Goal: Transaction & Acquisition: Purchase product/service

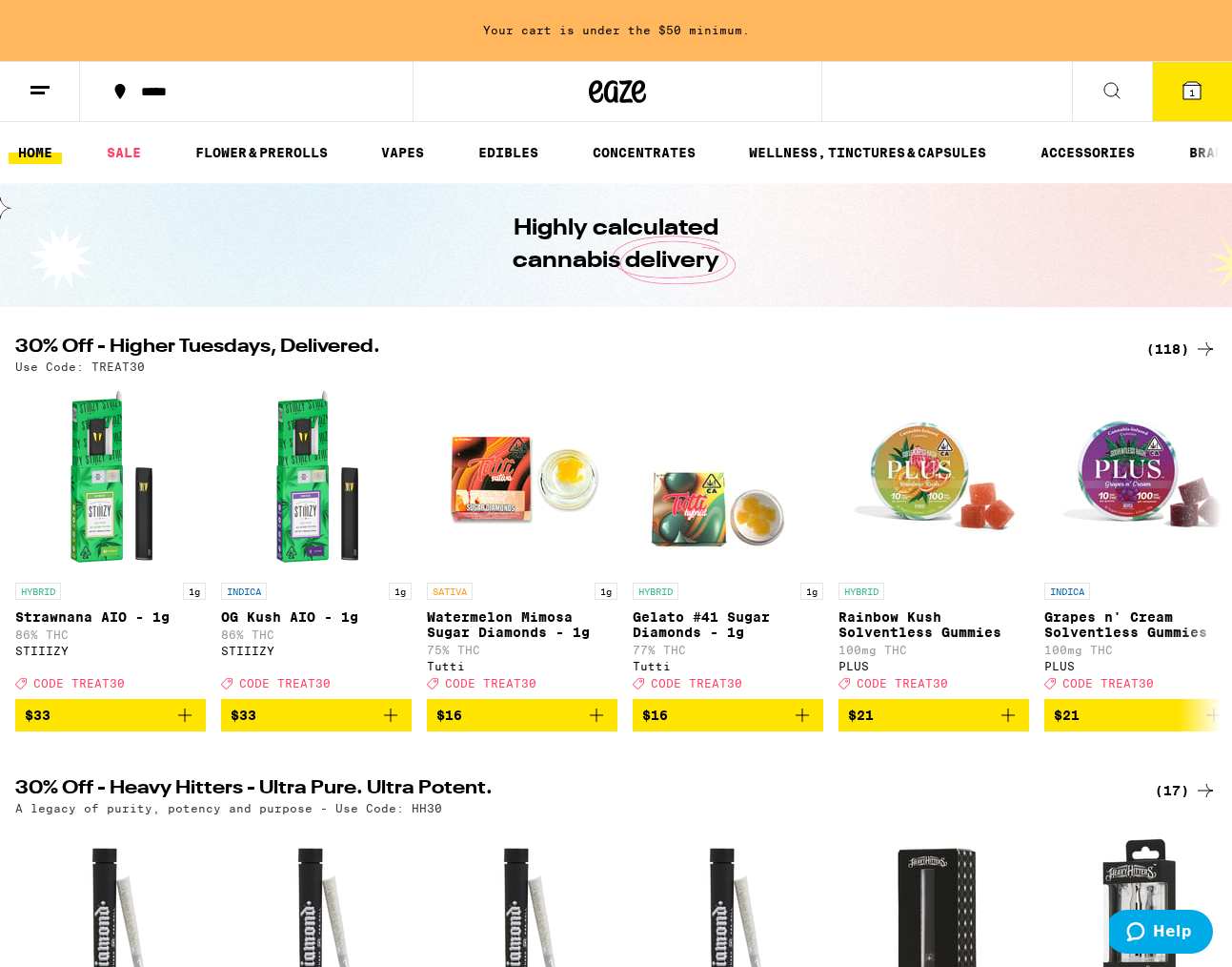
click at [1176, 347] on div "(118)" at bounding box center [1181, 349] width 71 height 23
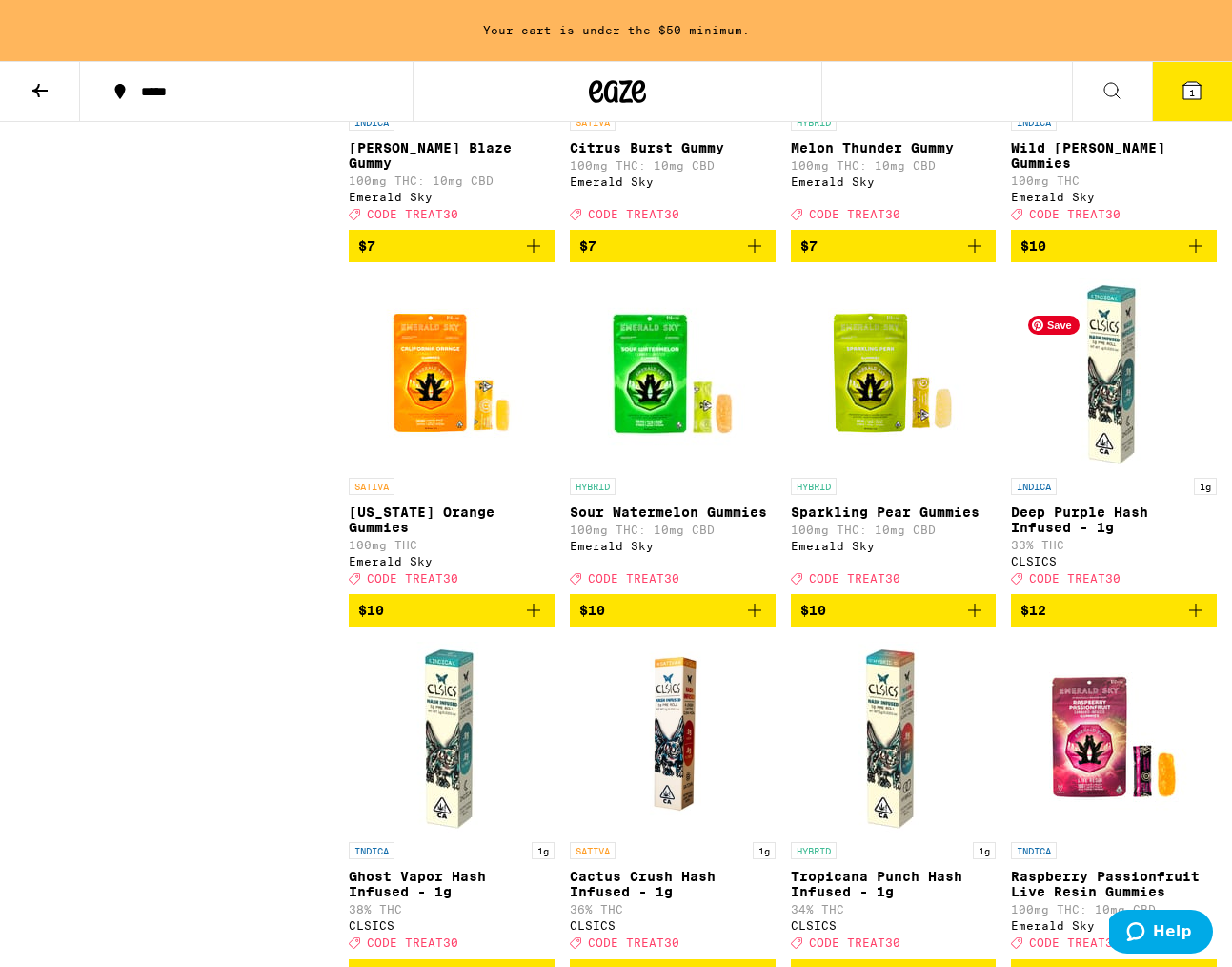
scroll to position [1525, 0]
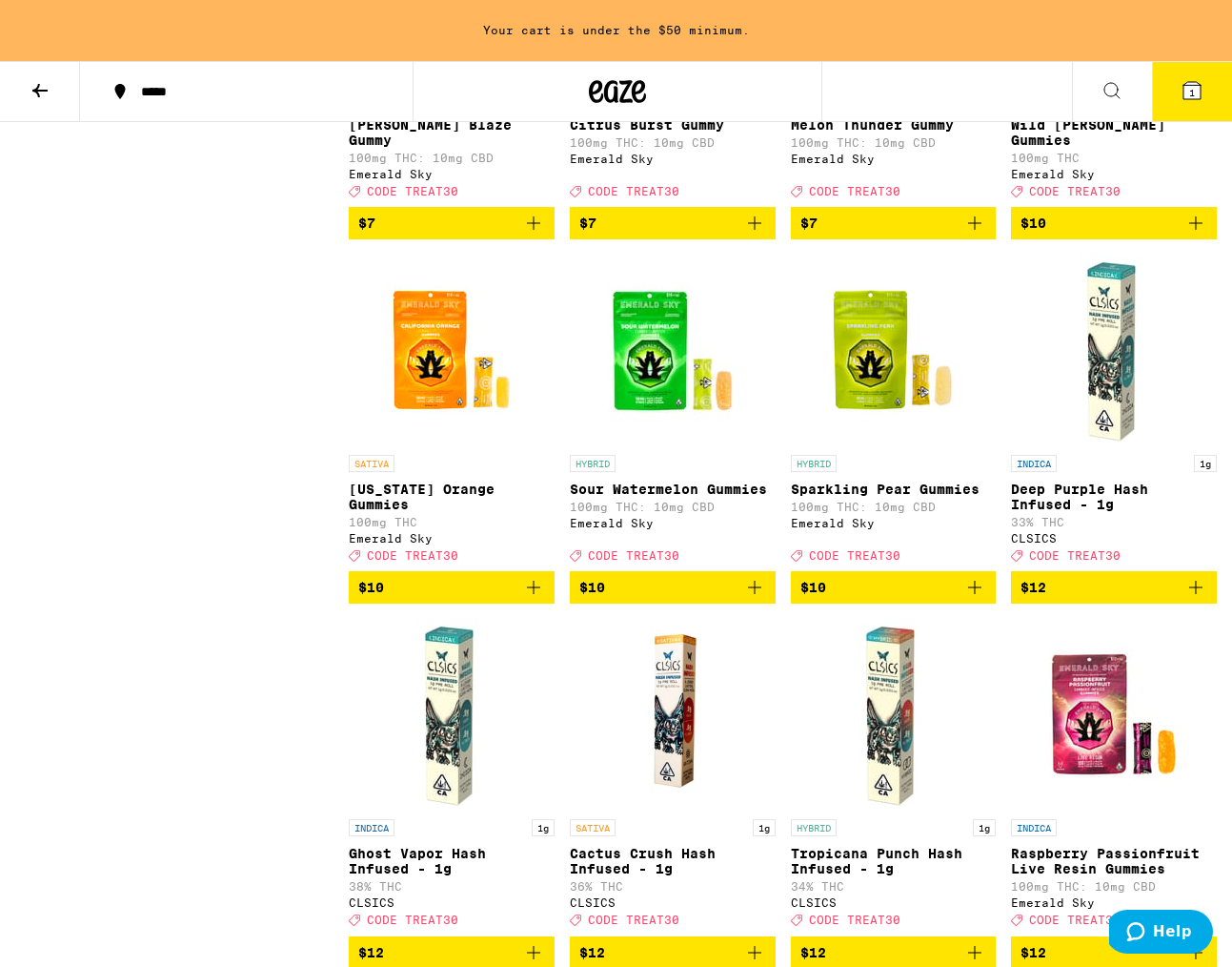
click at [533, 594] on icon "Add to bag" at bounding box center [533, 586] width 13 height 13
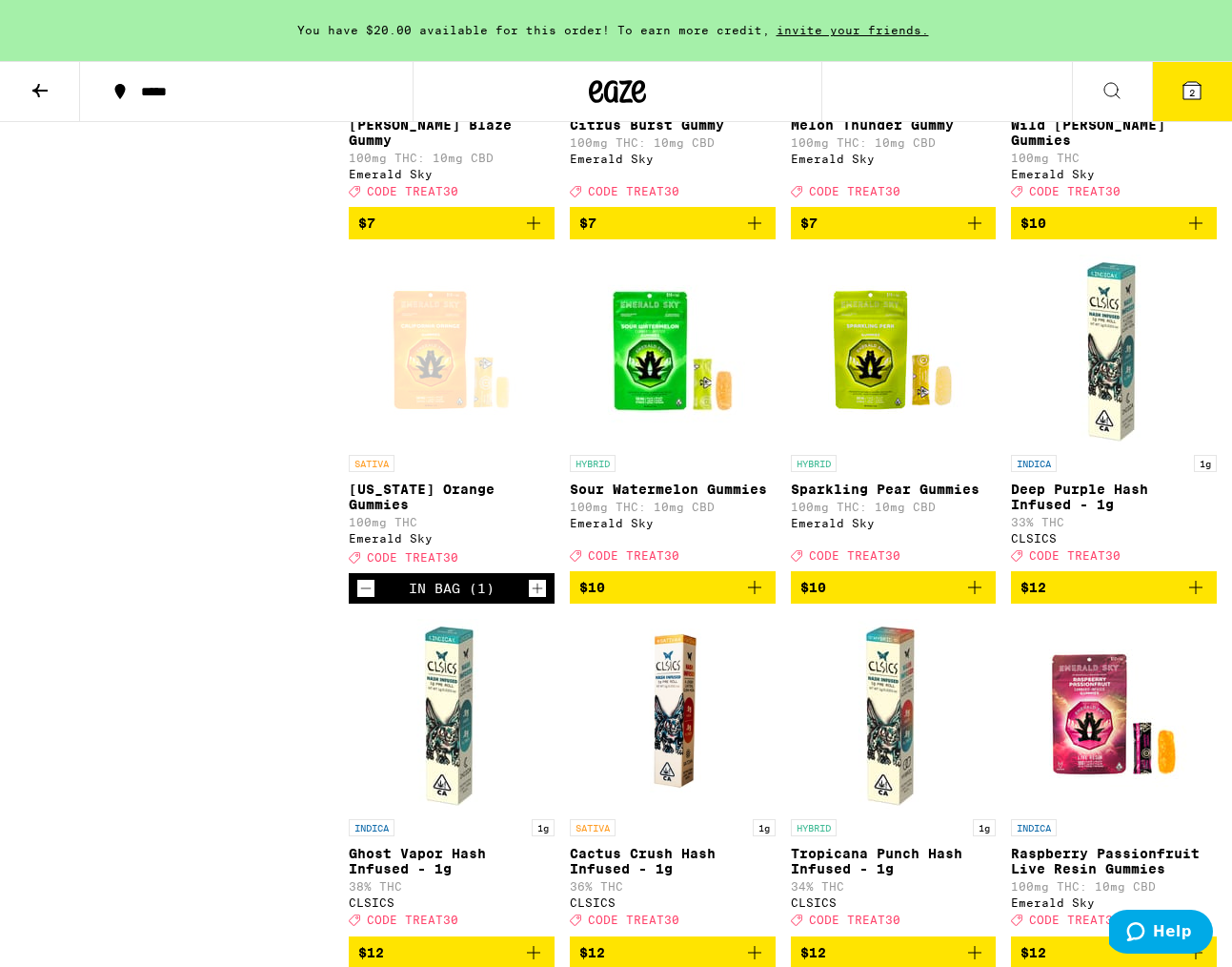
click at [754, 594] on icon "Add to bag" at bounding box center [755, 586] width 13 height 13
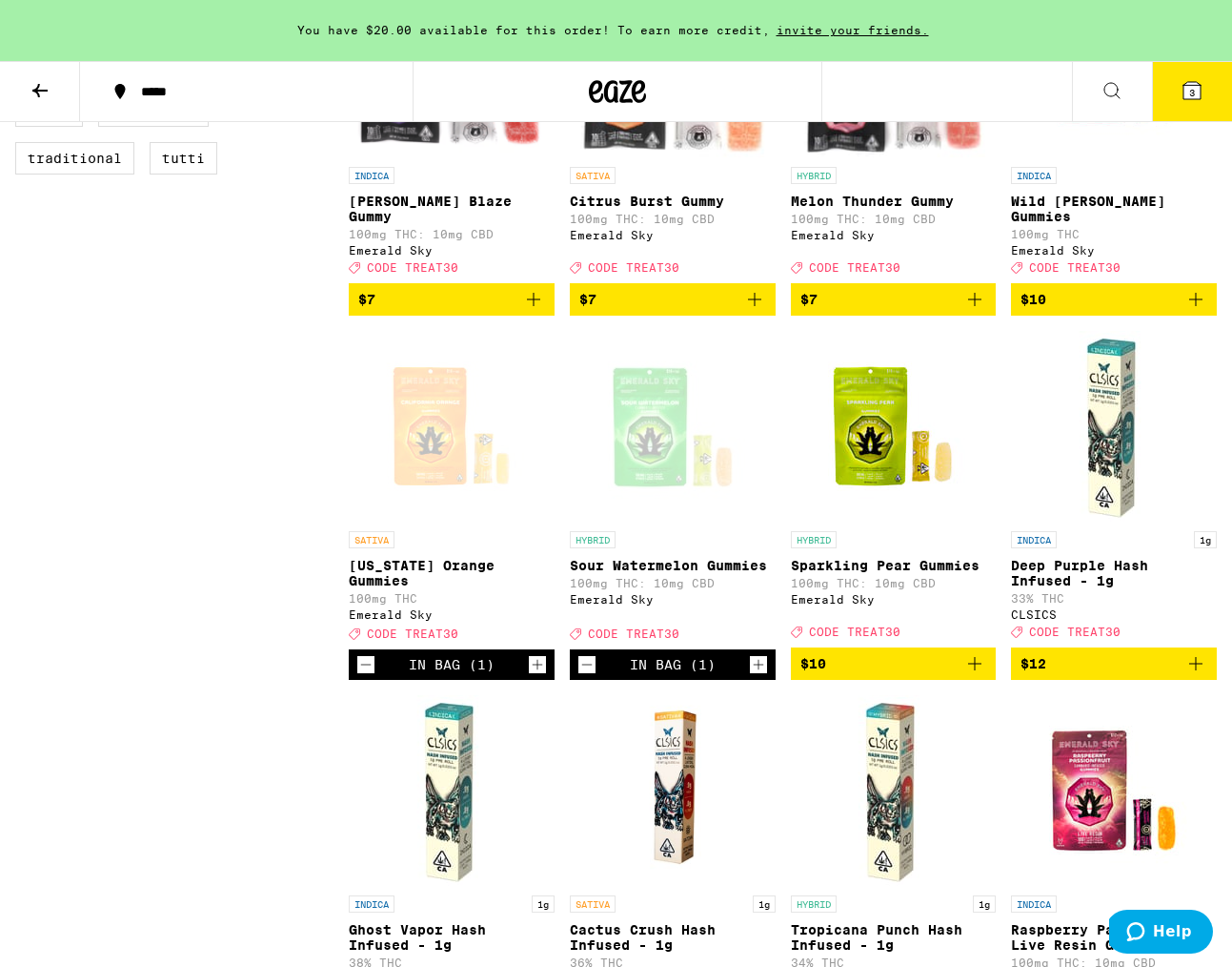
scroll to position [1411, 0]
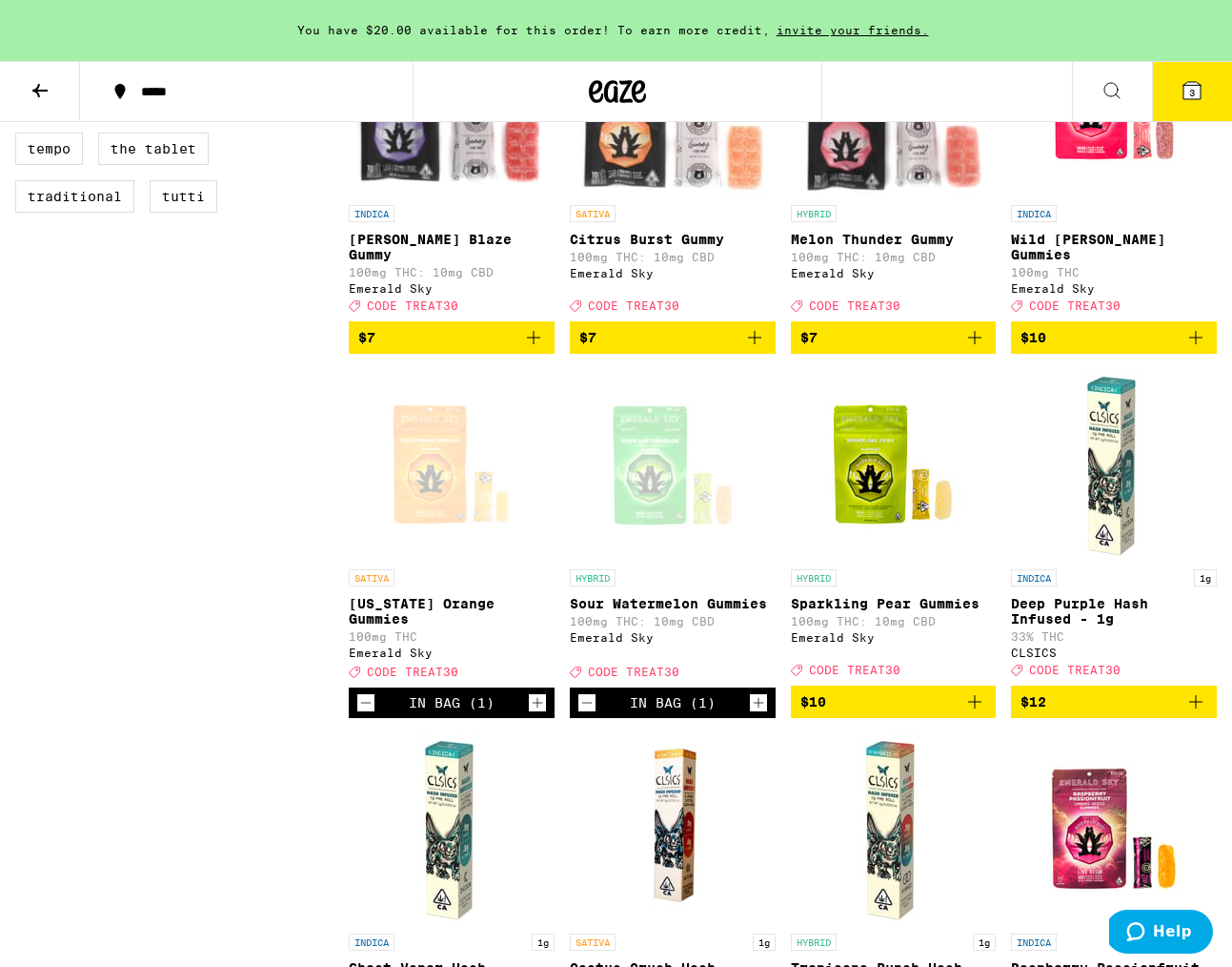
click at [1192, 349] on icon "Add to bag" at bounding box center [1196, 337] width 23 height 23
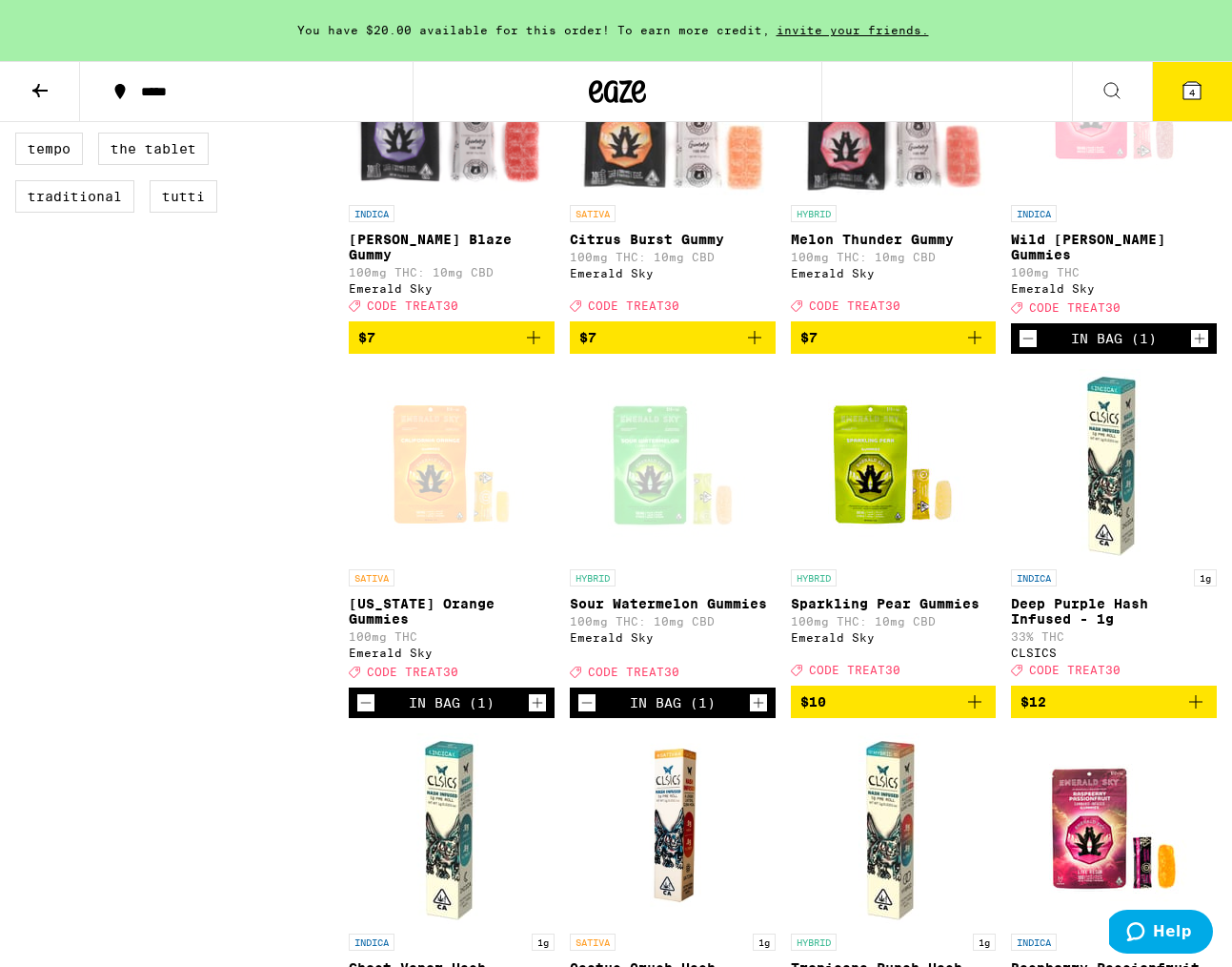
click at [1212, 465] on link "INDICA 1g Deep Purple Hash Infused - 1g 33% THC CLSICS Deal Created with Sketch…" at bounding box center [1114, 526] width 206 height 316
click at [1198, 85] on icon at bounding box center [1192, 90] width 17 height 17
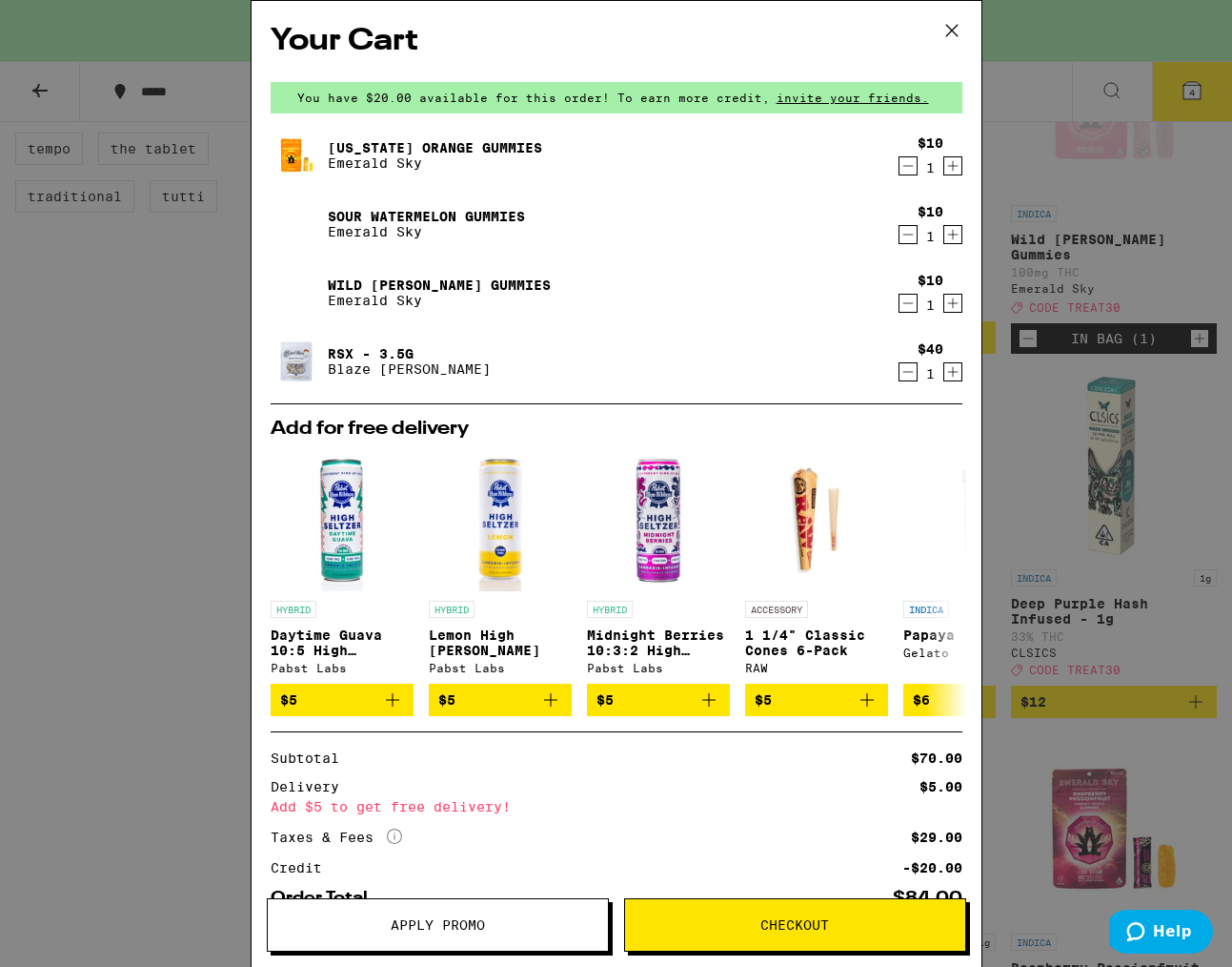
click at [906, 377] on icon "Decrement" at bounding box center [908, 371] width 17 height 23
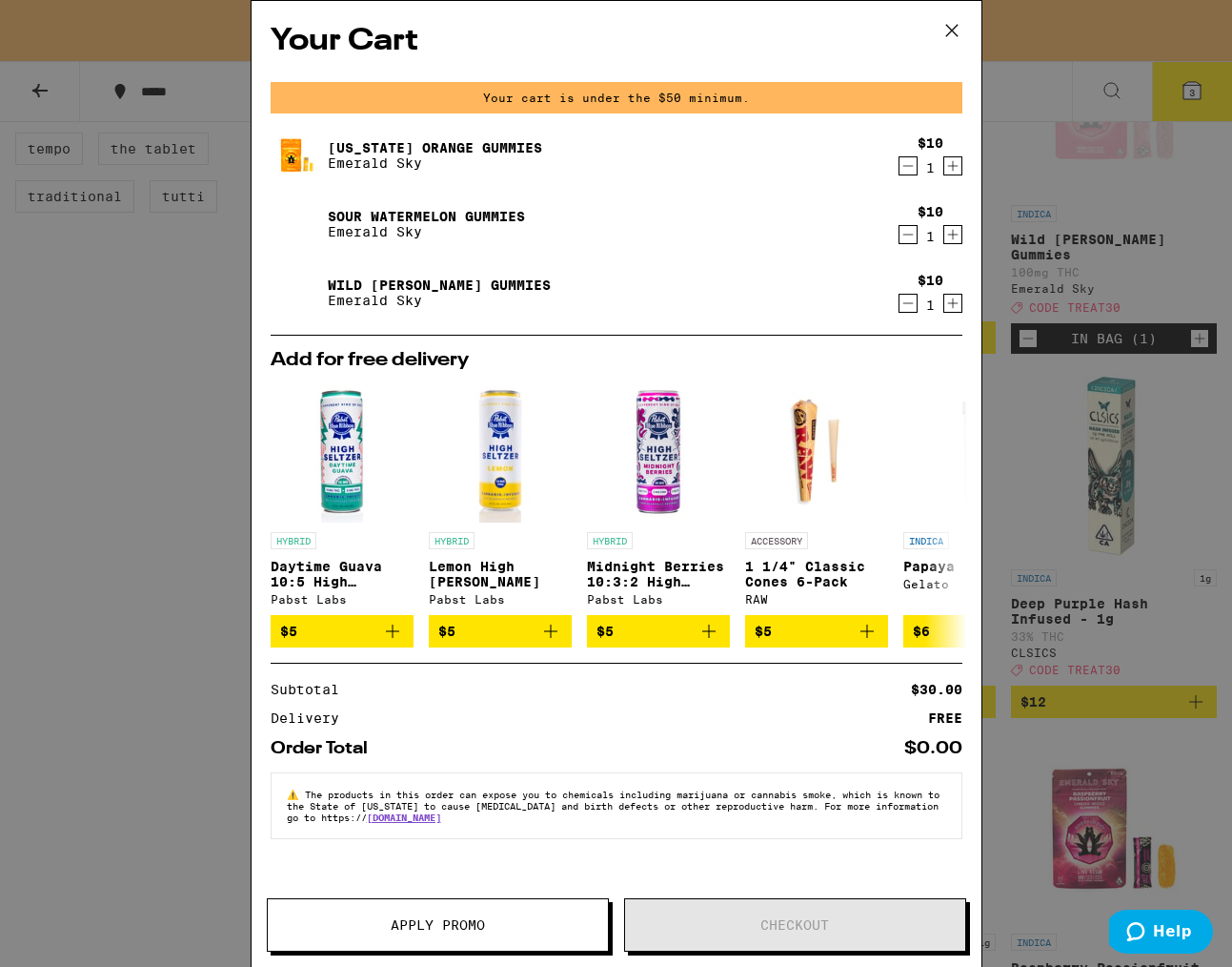
click at [954, 22] on icon at bounding box center [952, 30] width 29 height 29
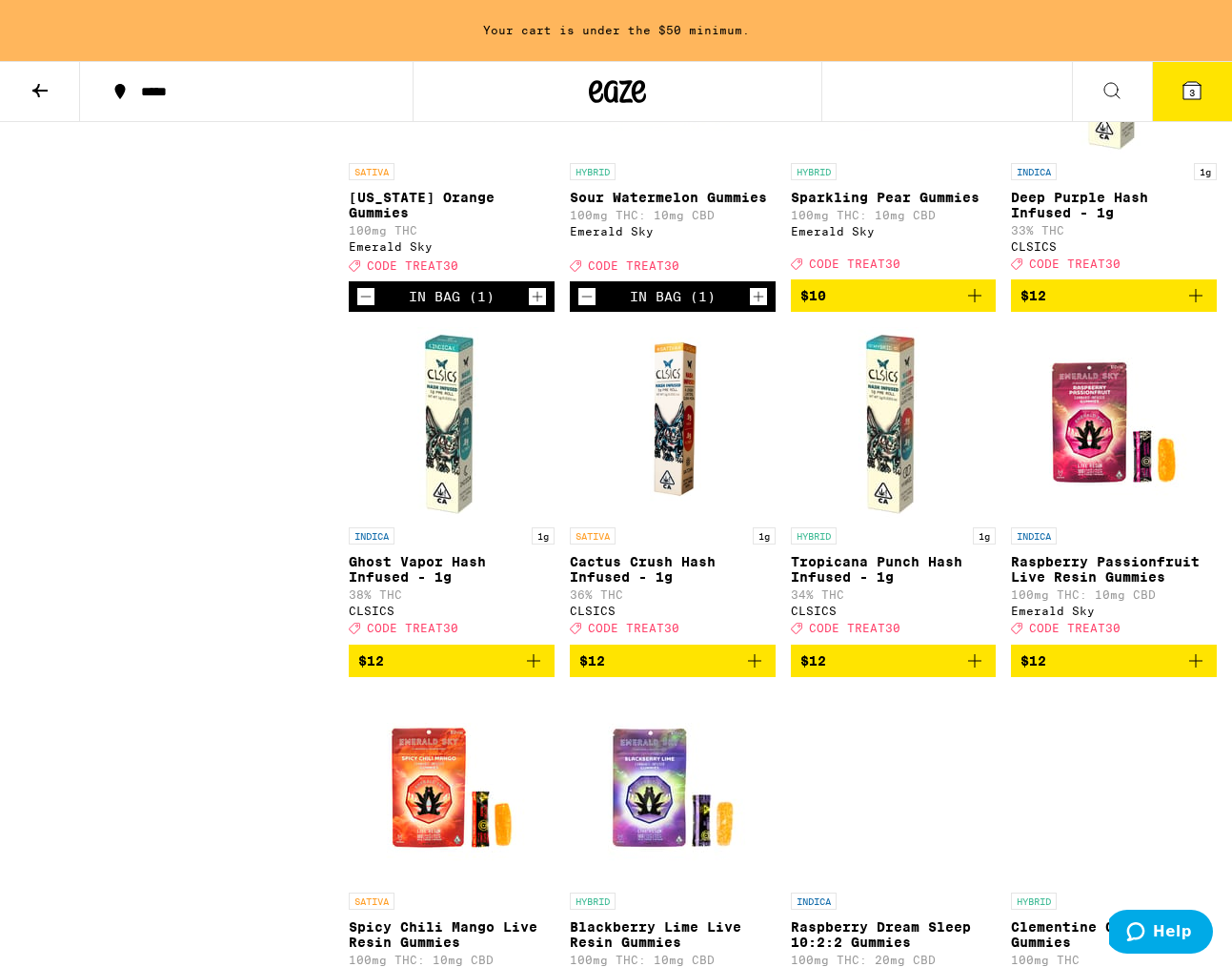
scroll to position [1830, 0]
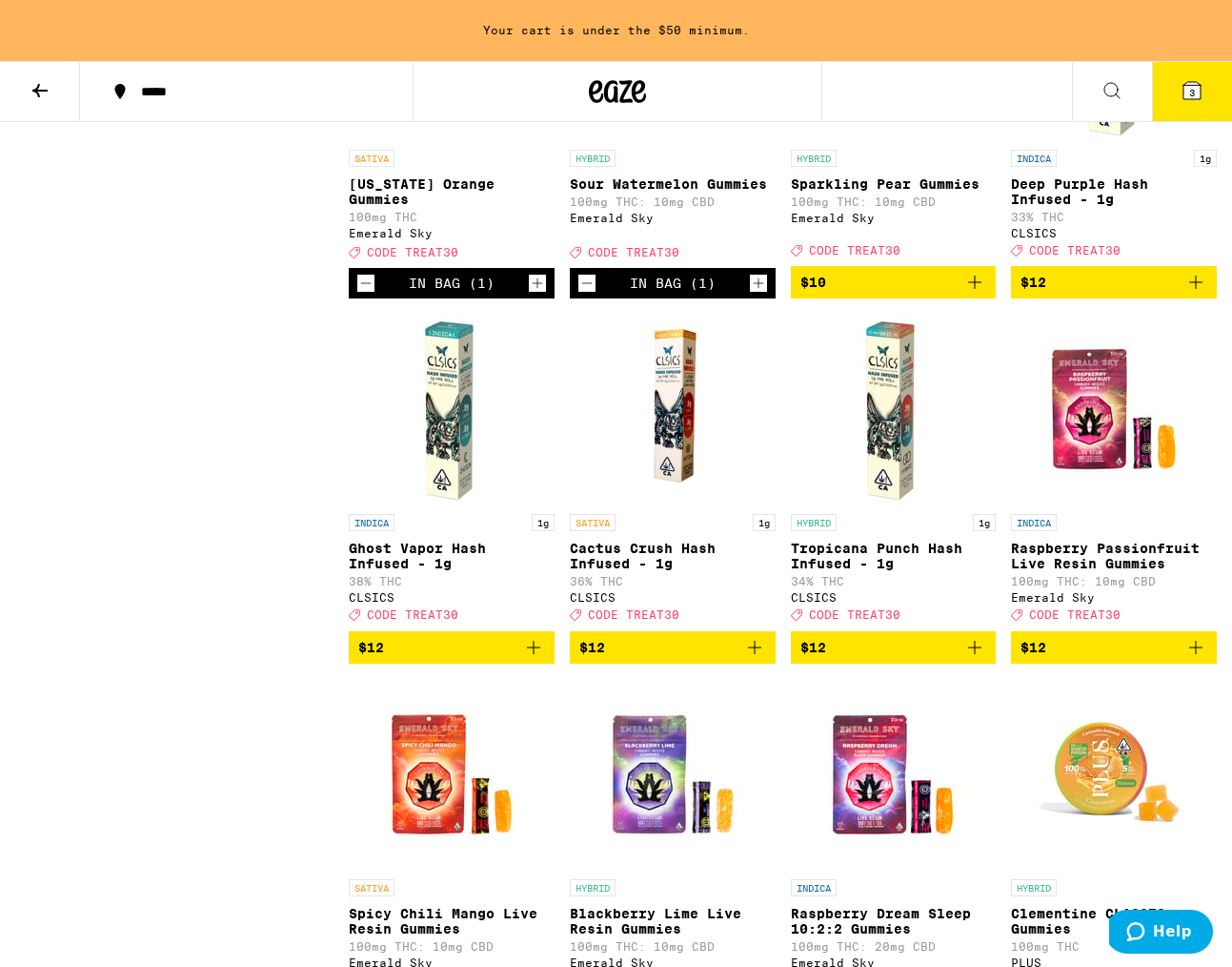
click at [1193, 659] on icon "Add to bag" at bounding box center [1196, 647] width 23 height 23
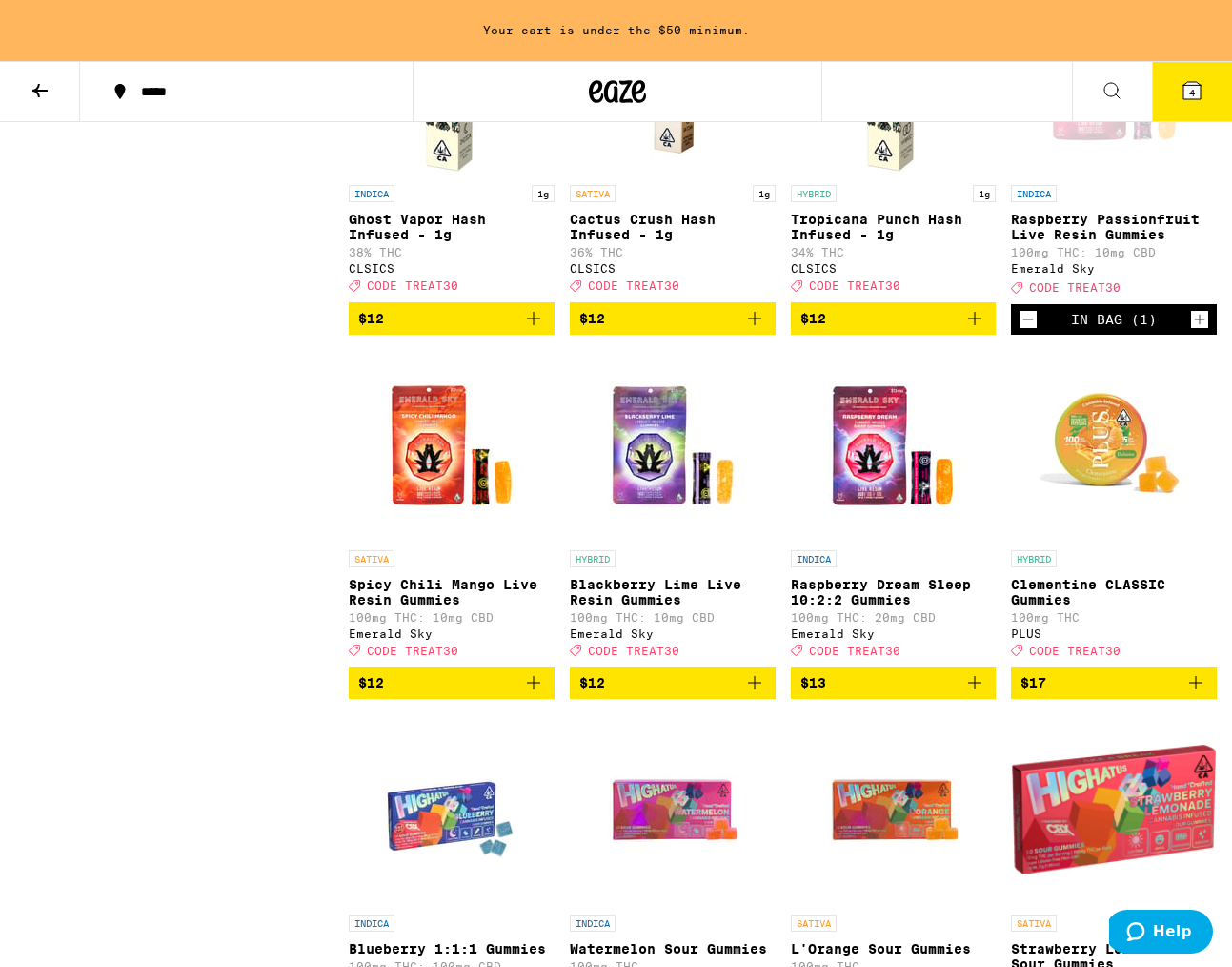
scroll to position [2173, 0]
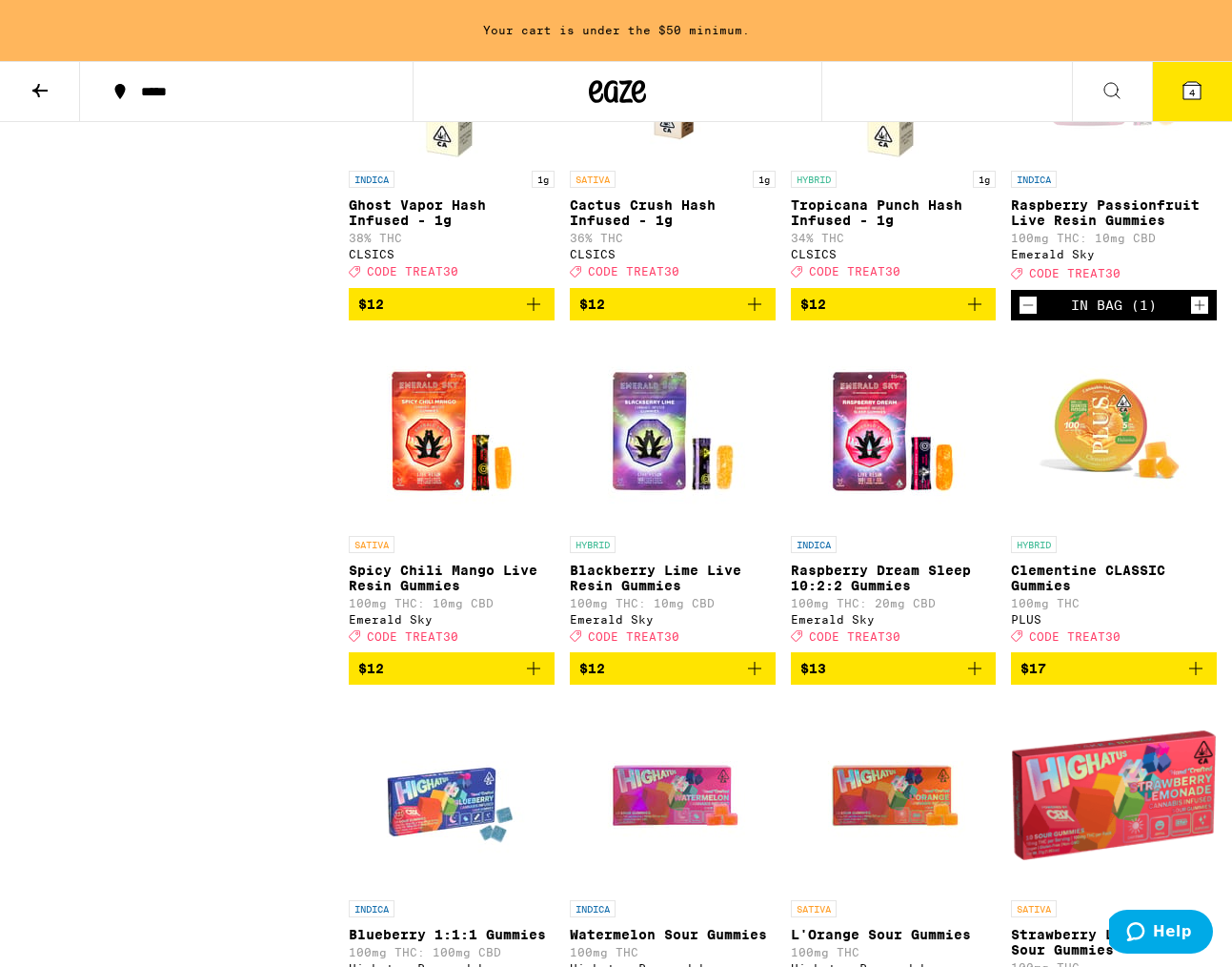
click at [972, 680] on icon "Add to bag" at bounding box center [975, 668] width 23 height 23
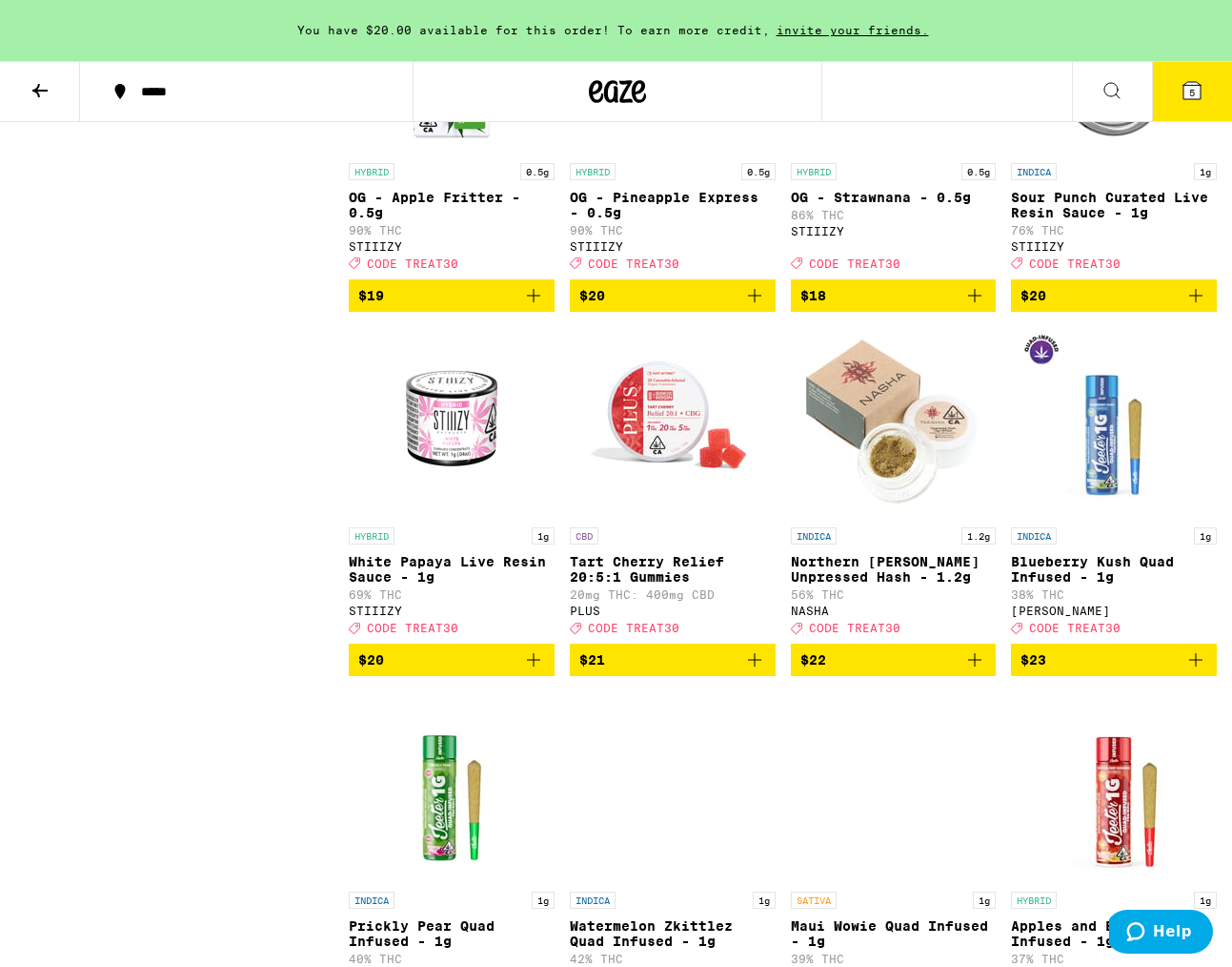
scroll to position [4041, 0]
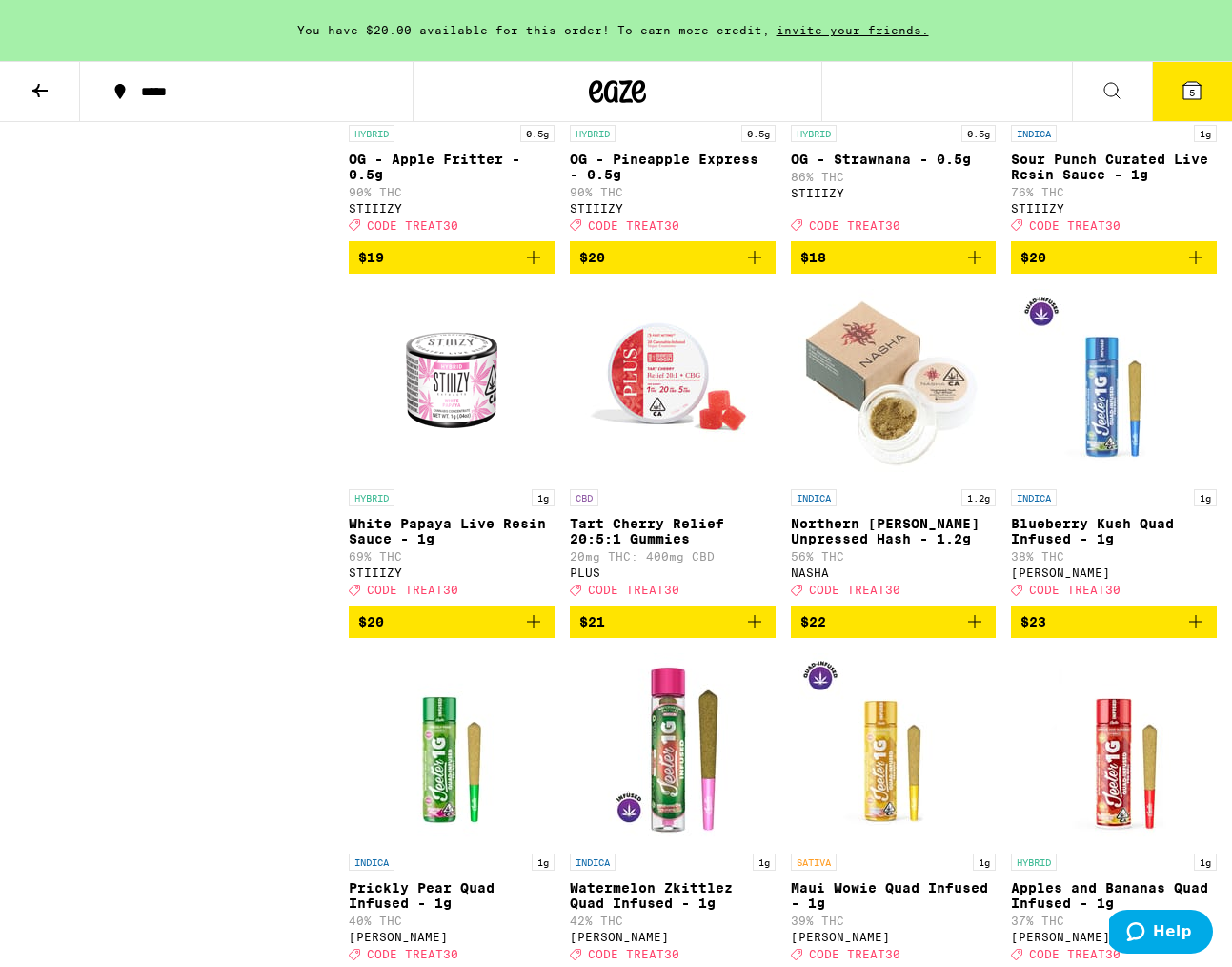
click at [975, 633] on icon "Add to bag" at bounding box center [975, 621] width 23 height 23
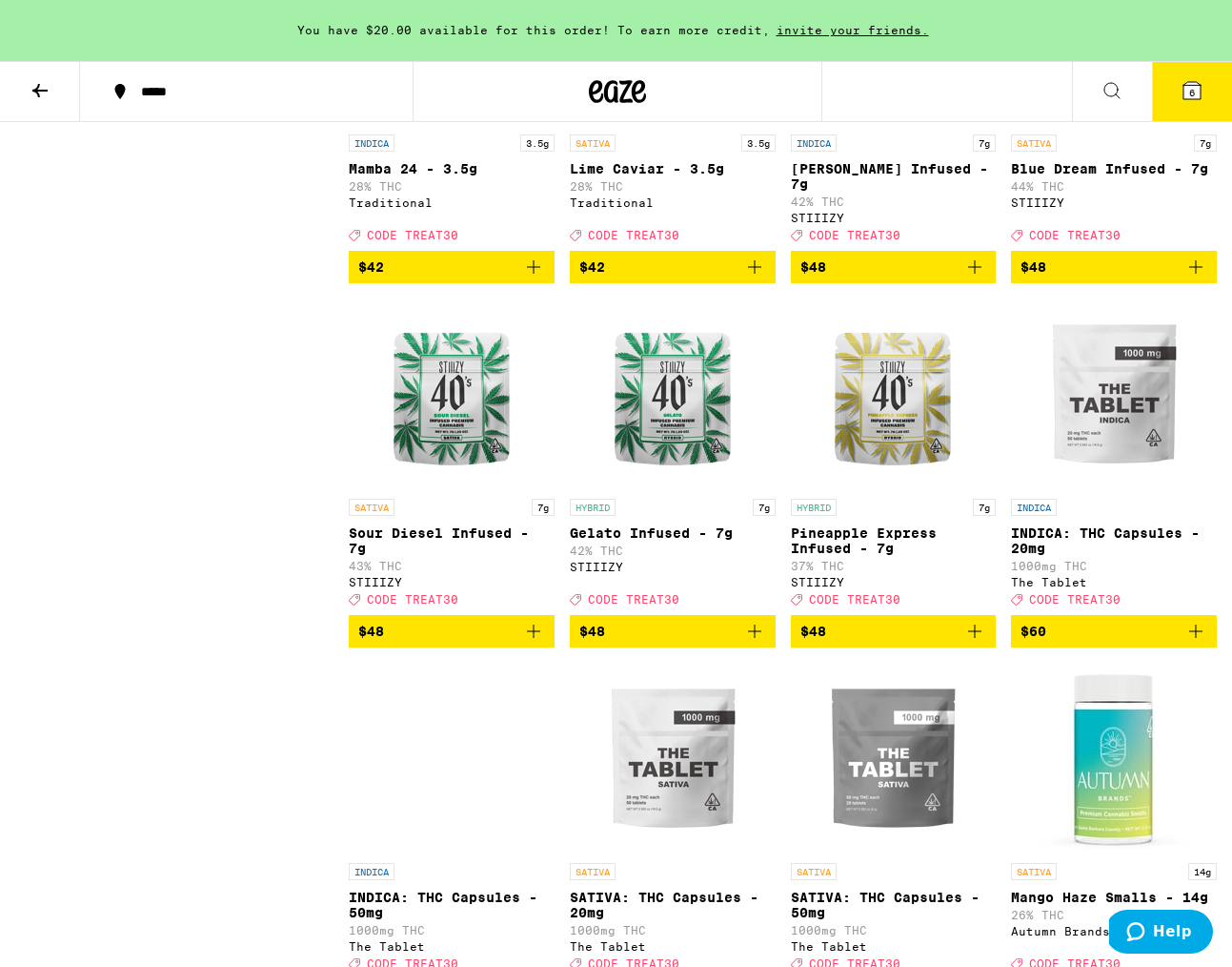
scroll to position [9876, 0]
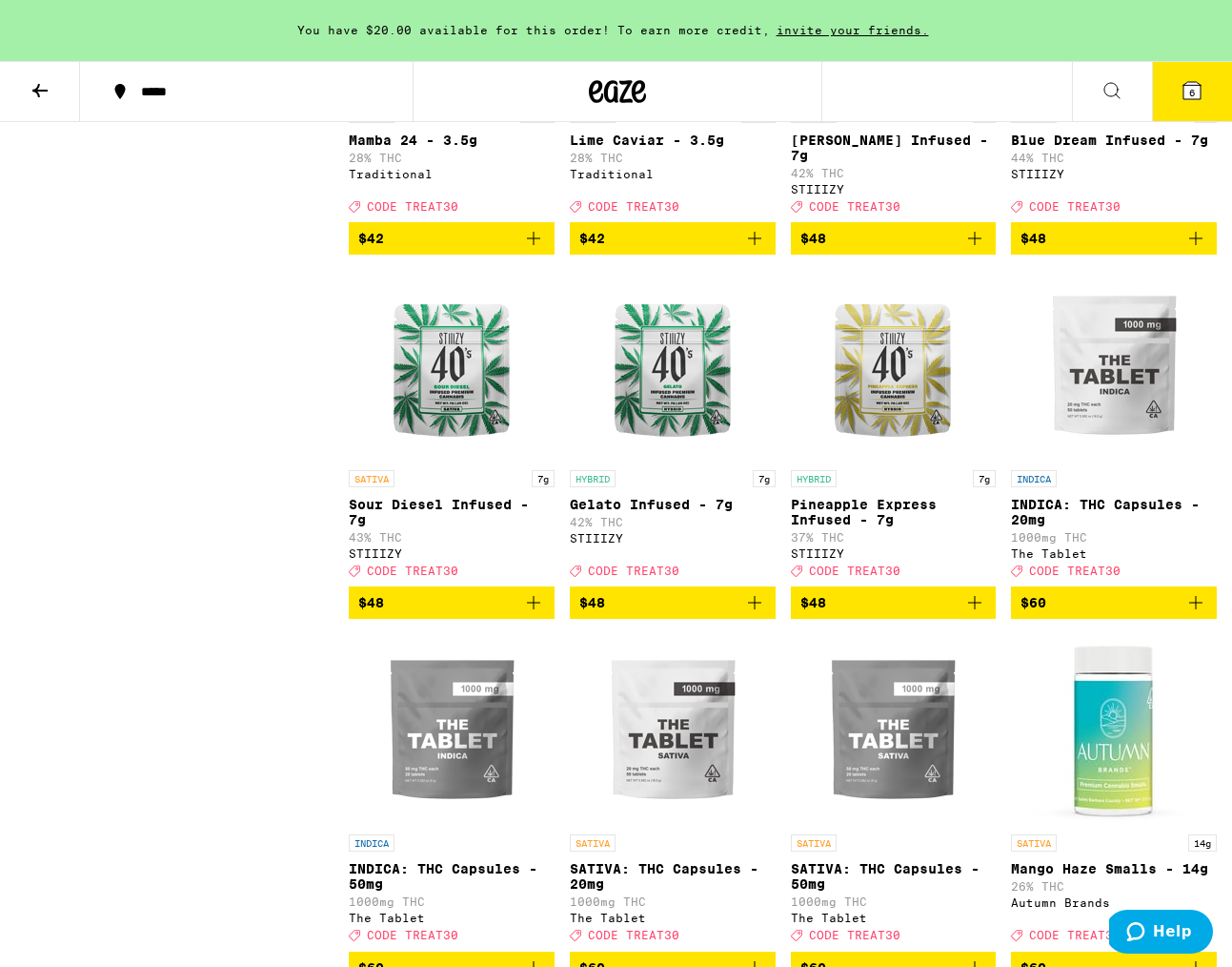
click at [1189, 250] on icon "Add to bag" at bounding box center [1196, 238] width 23 height 23
click at [969, 250] on icon "Add to bag" at bounding box center [975, 238] width 23 height 23
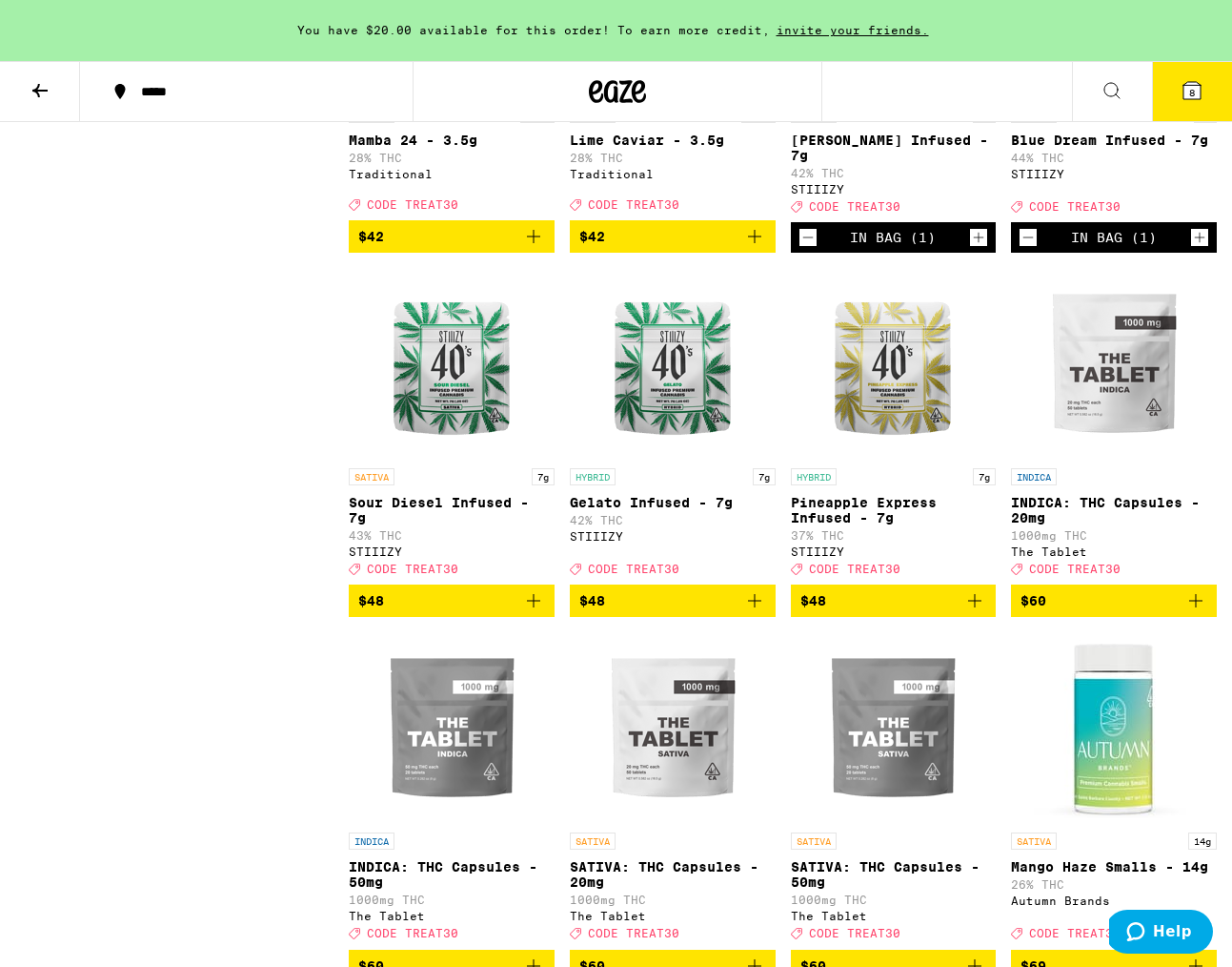
click at [1189, 96] on span "8" at bounding box center [1192, 92] width 6 height 11
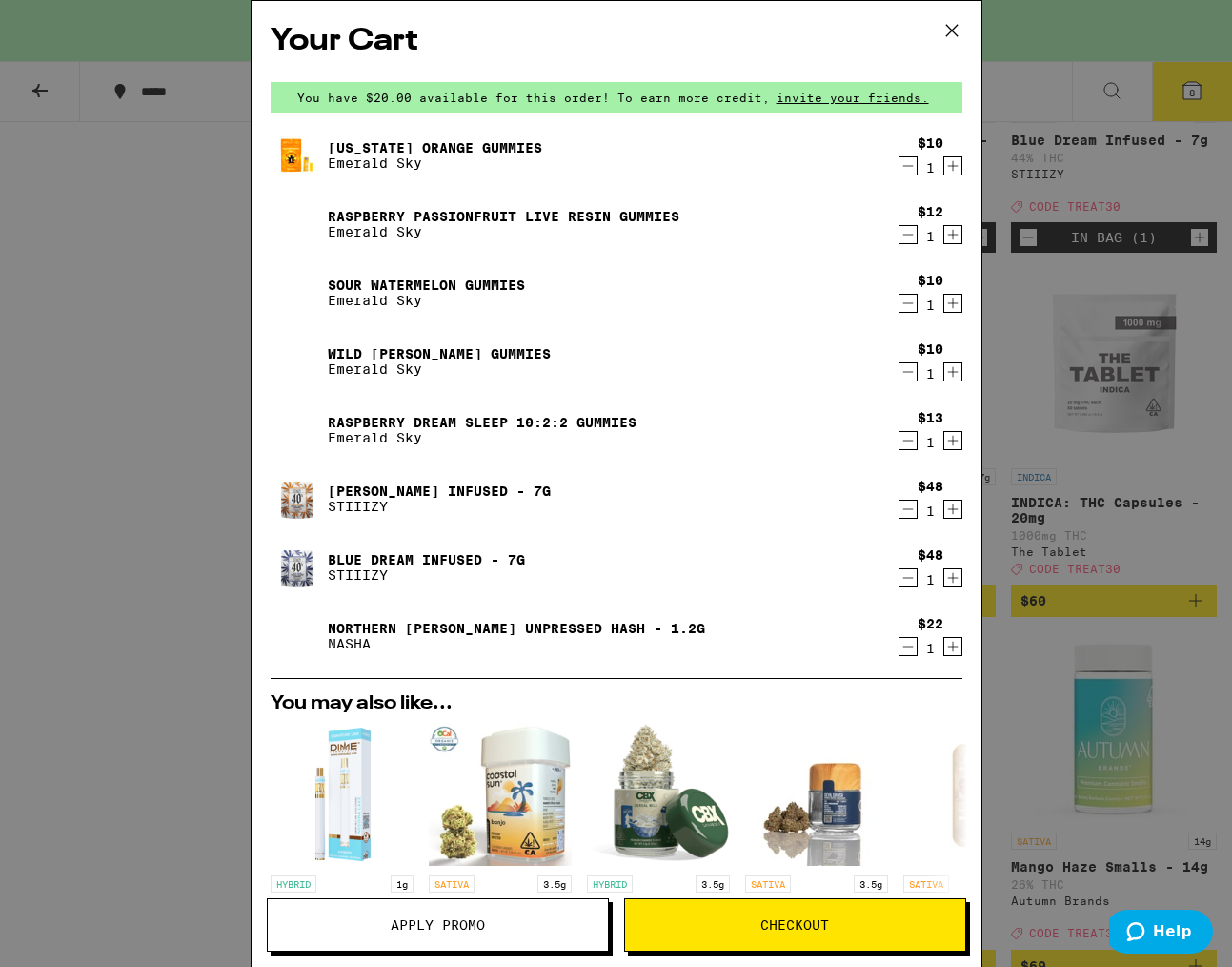
click at [745, 926] on span "Checkout" at bounding box center [794, 924] width 340 height 13
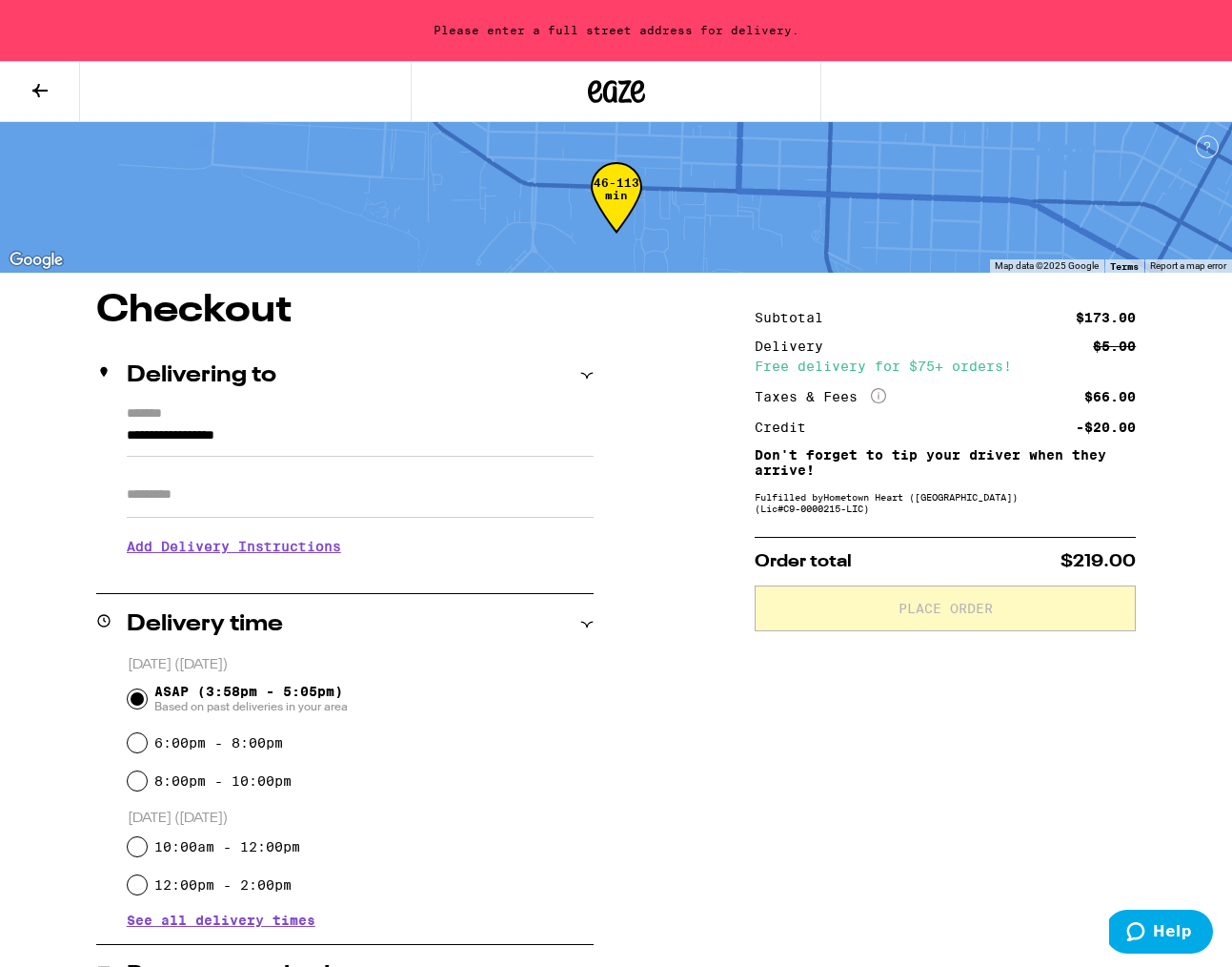
click at [44, 82] on icon at bounding box center [40, 90] width 23 height 23
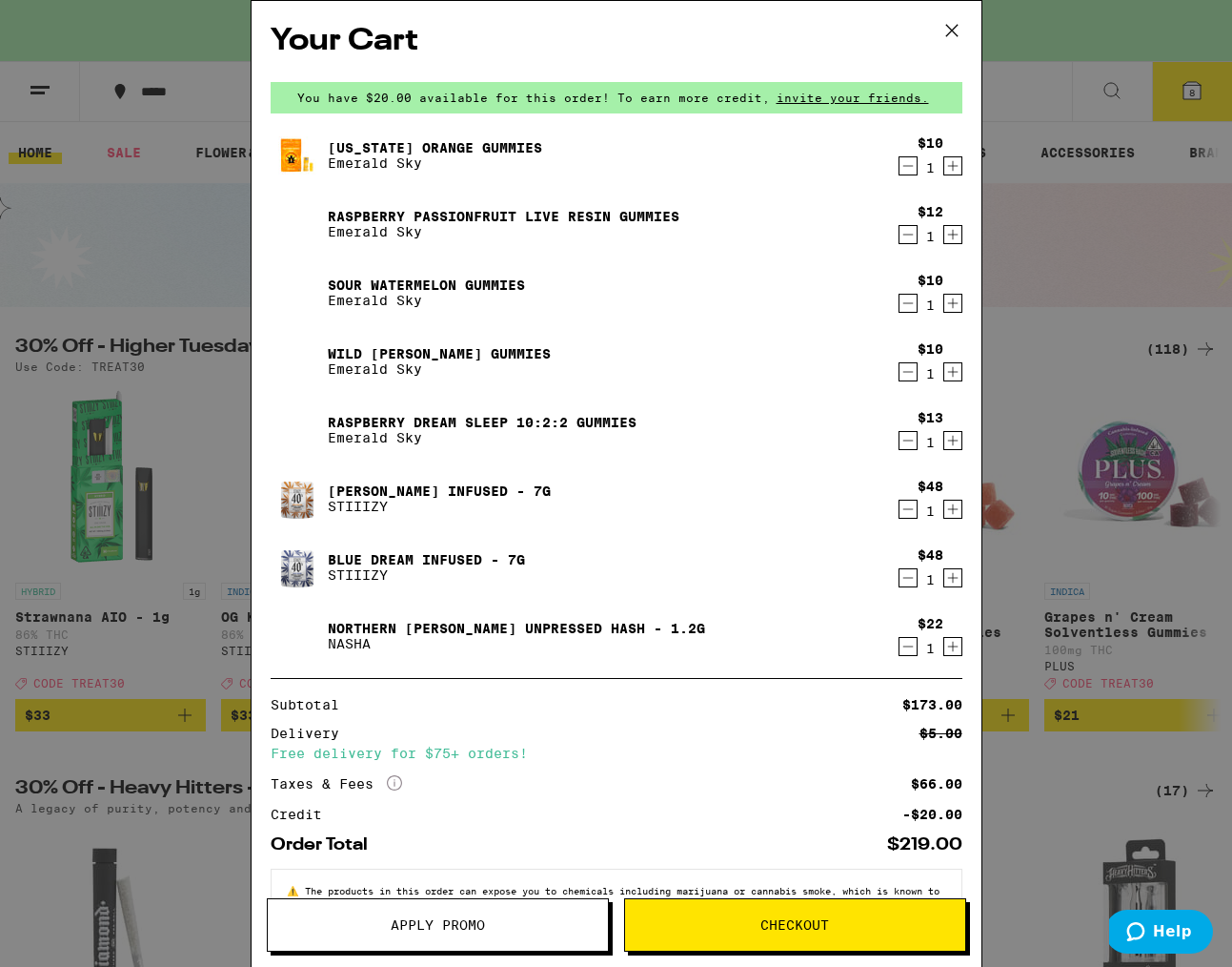
drag, startPoint x: 411, startPoint y: 924, endPoint x: 421, endPoint y: 925, distance: 10.0
click at [411, 924] on span "Apply Promo" at bounding box center [438, 924] width 95 height 13
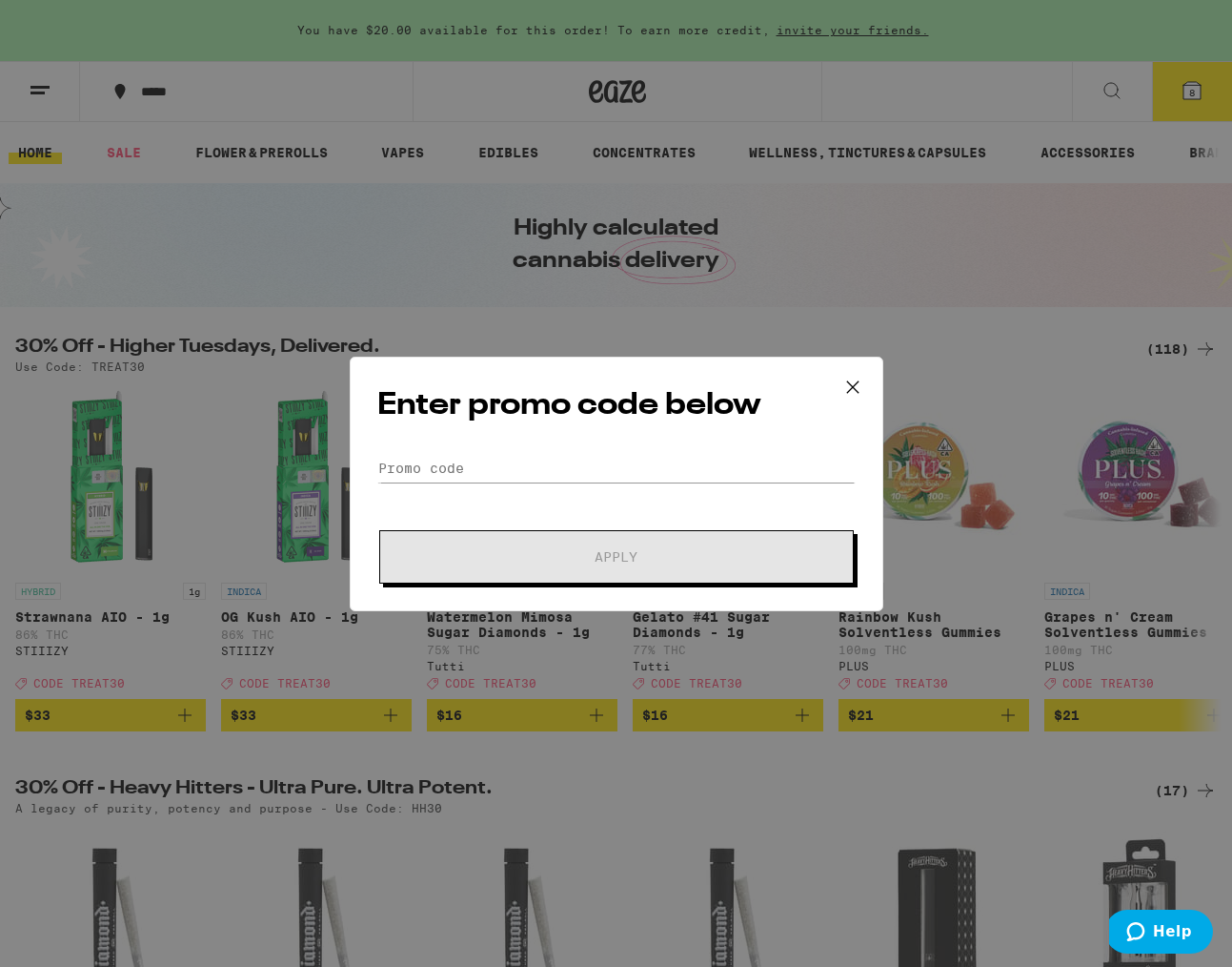
scroll to position [8, 0]
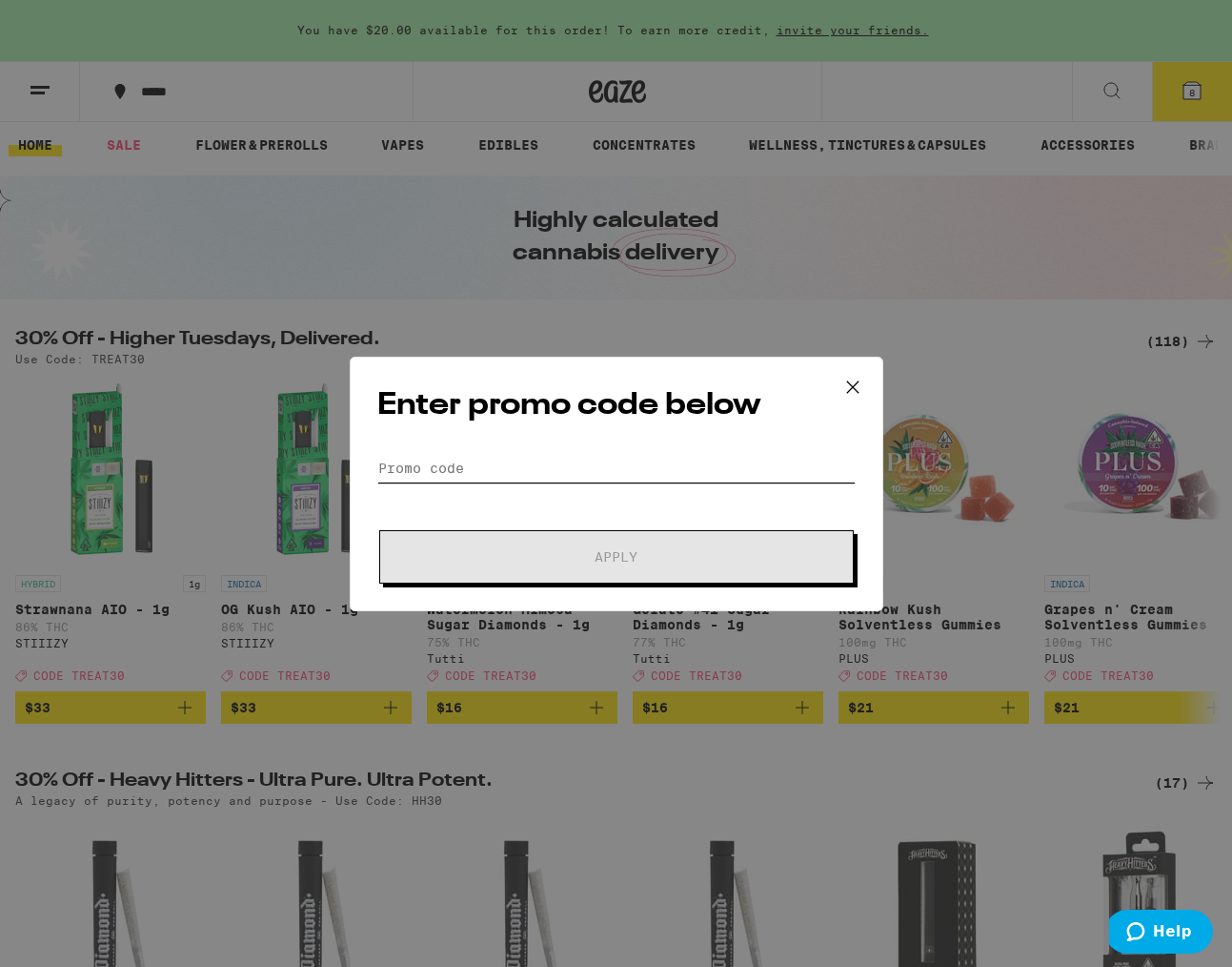
click at [515, 477] on input "Promo Code" at bounding box center [617, 468] width 478 height 29
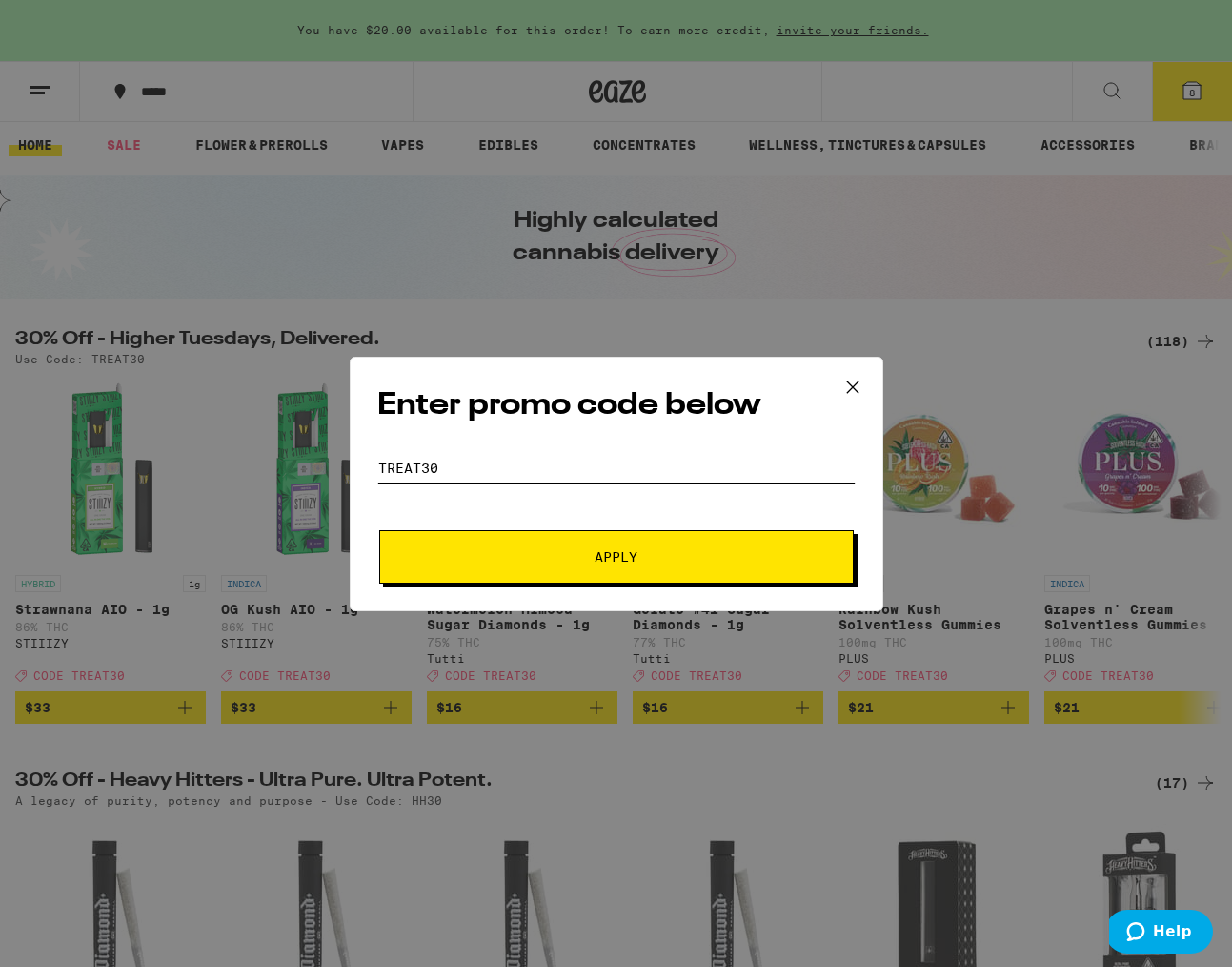
type input "treat30"
click at [504, 537] on button "Apply" at bounding box center [617, 557] width 474 height 54
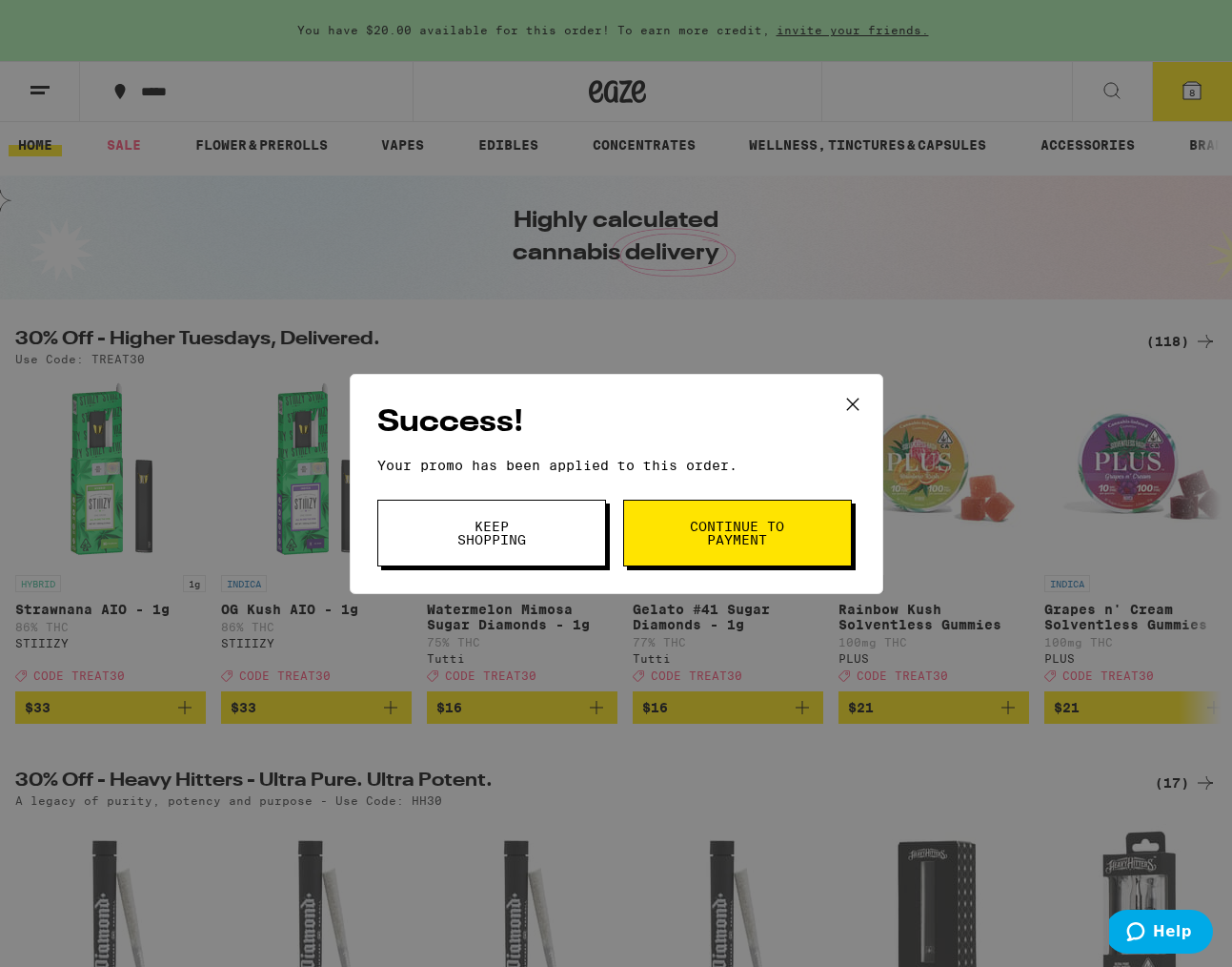
click at [722, 528] on span "Continue to payment" at bounding box center [738, 532] width 98 height 27
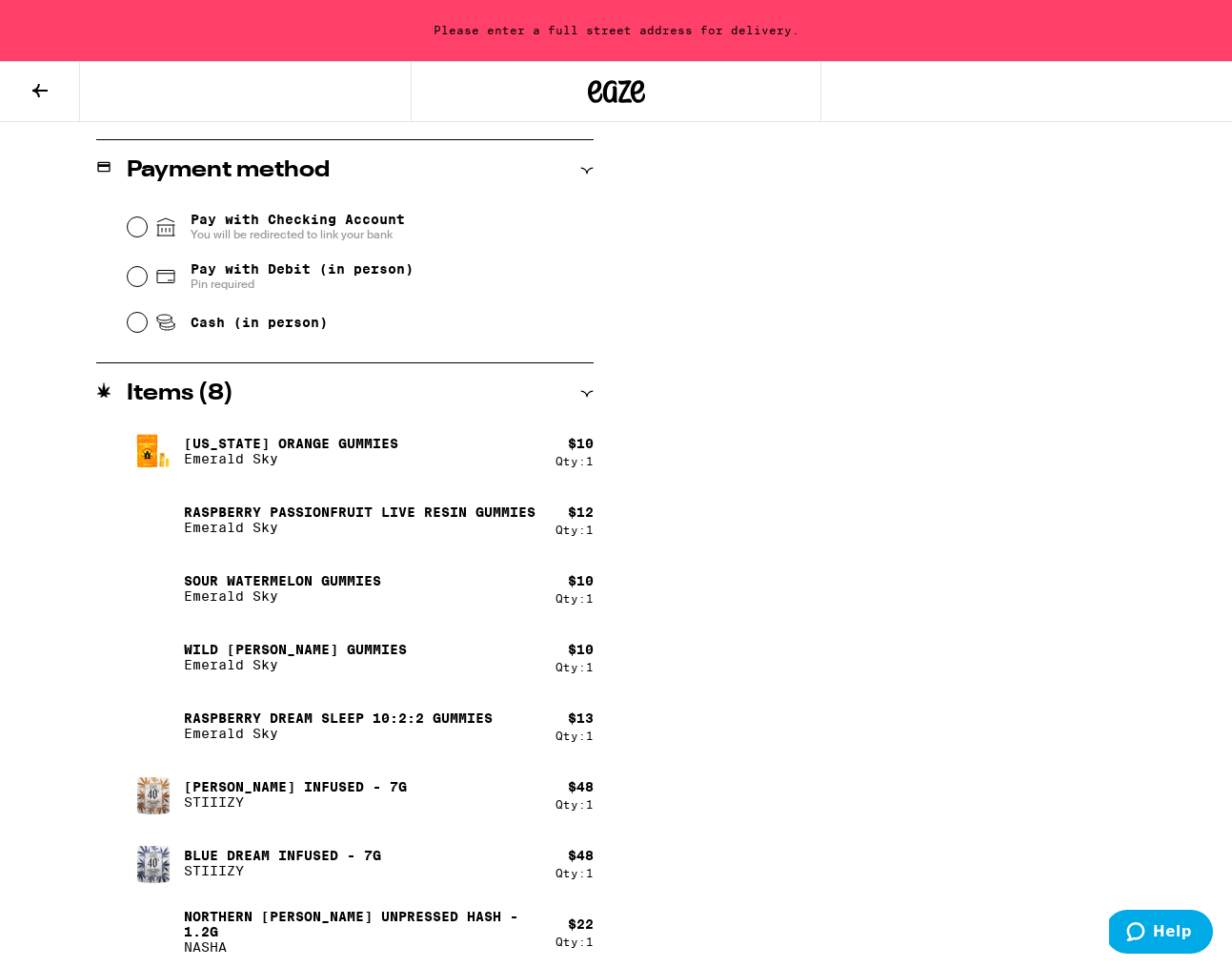
scroll to position [812, 0]
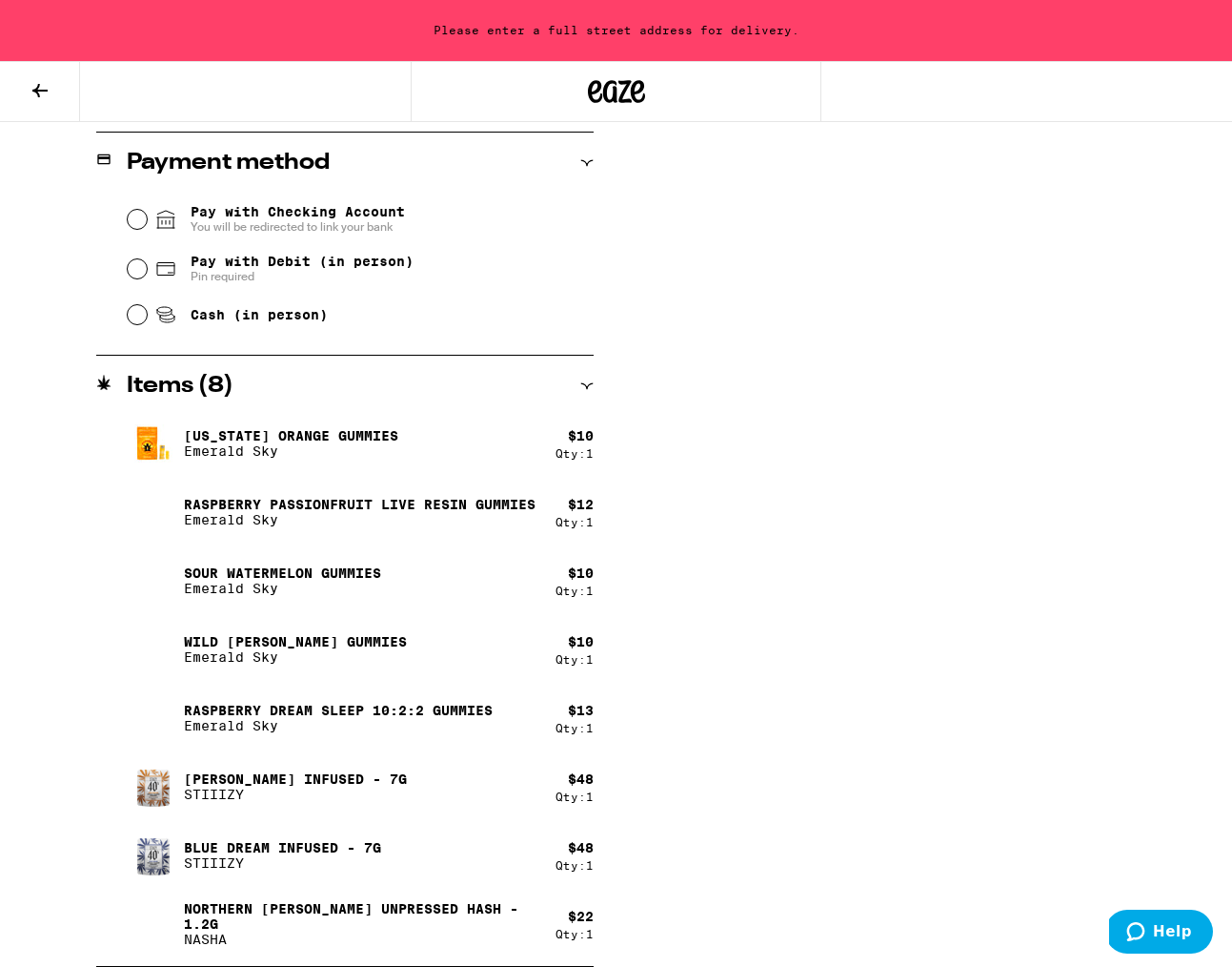
click at [207, 782] on p "[PERSON_NAME] Infused - 7g" at bounding box center [296, 779] width 223 height 15
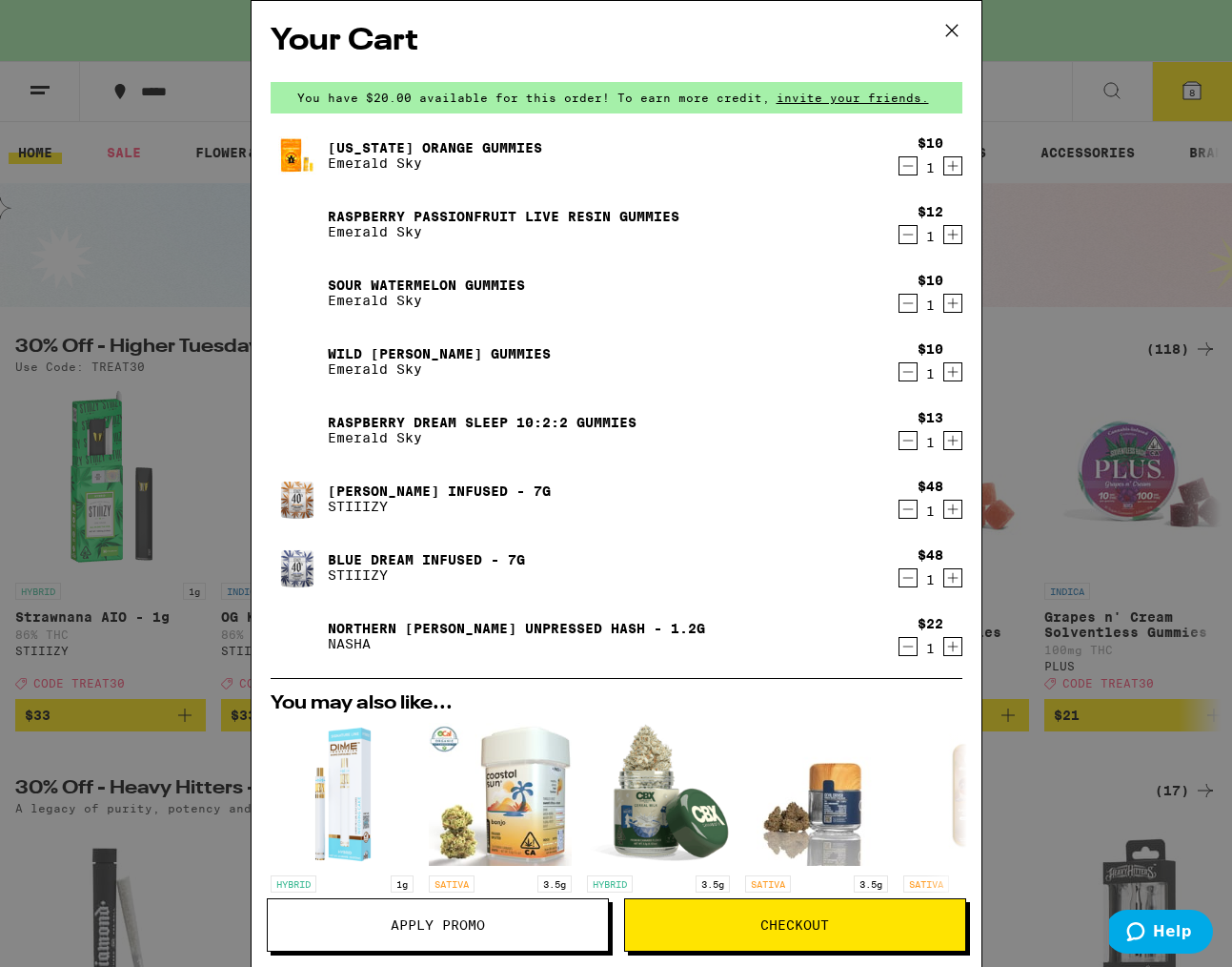
click at [907, 509] on icon "Decrement" at bounding box center [908, 508] width 17 height 23
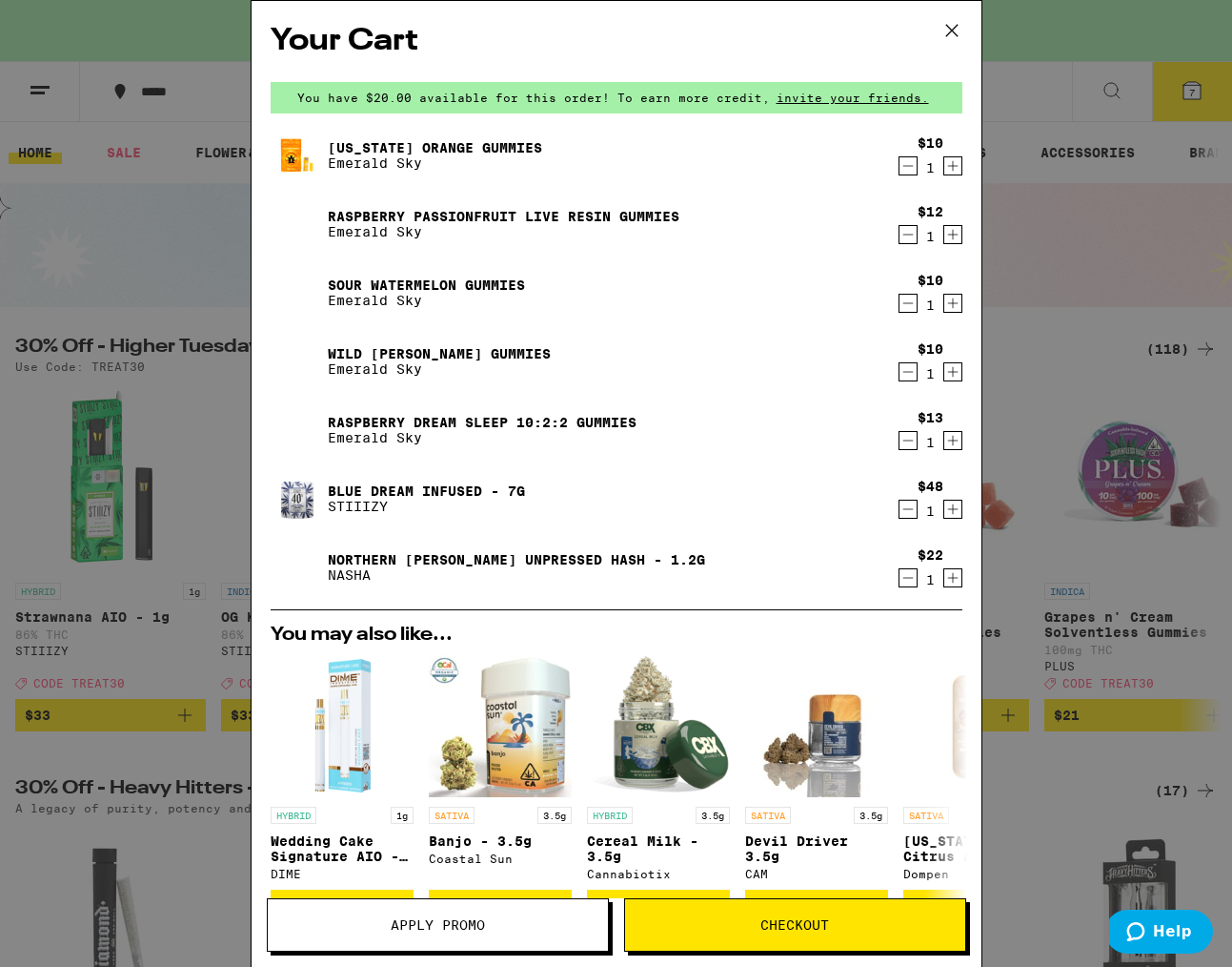
click at [948, 23] on icon at bounding box center [952, 30] width 29 height 29
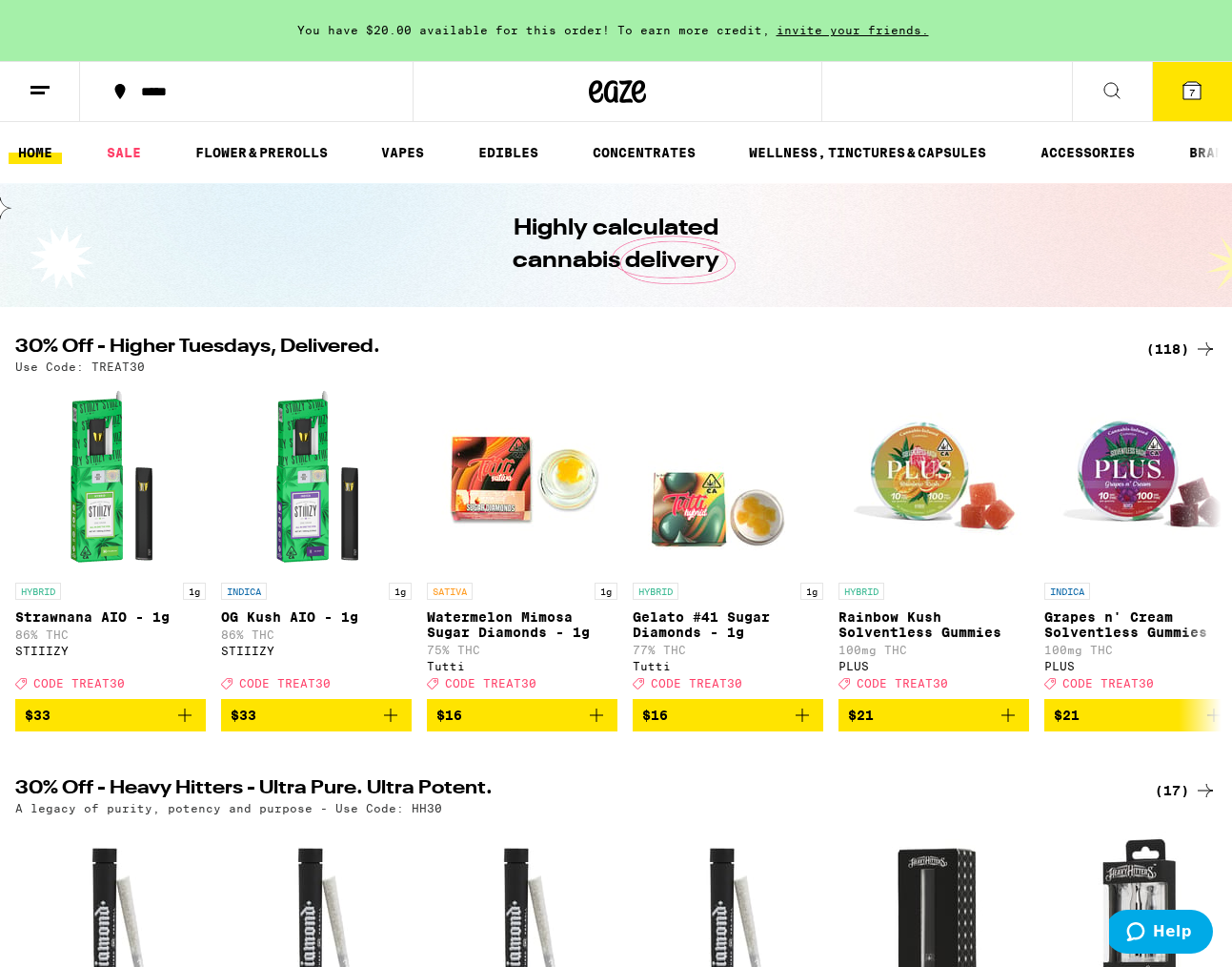
click at [1172, 342] on div "(118)" at bounding box center [1181, 349] width 71 height 23
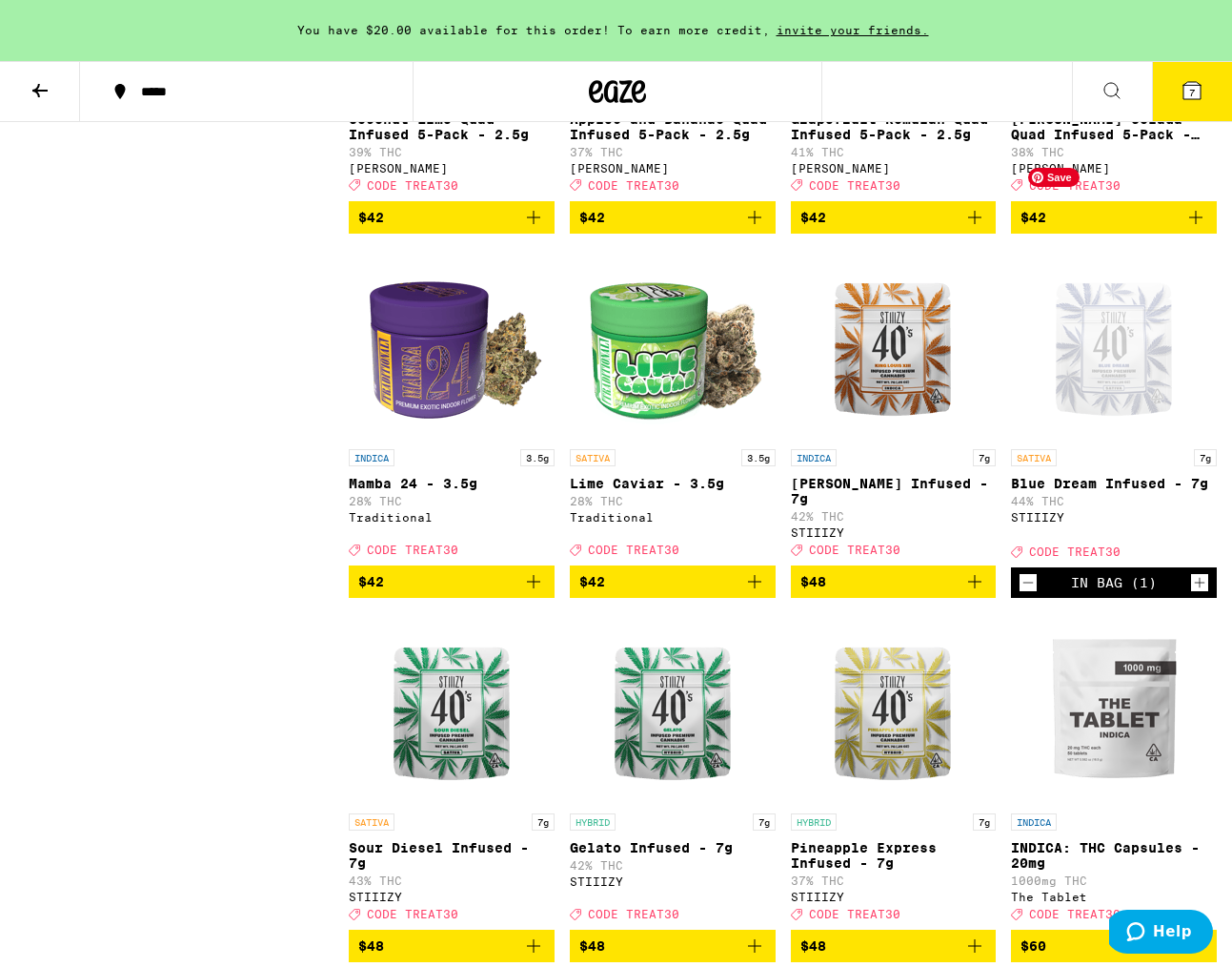
scroll to position [9609, 0]
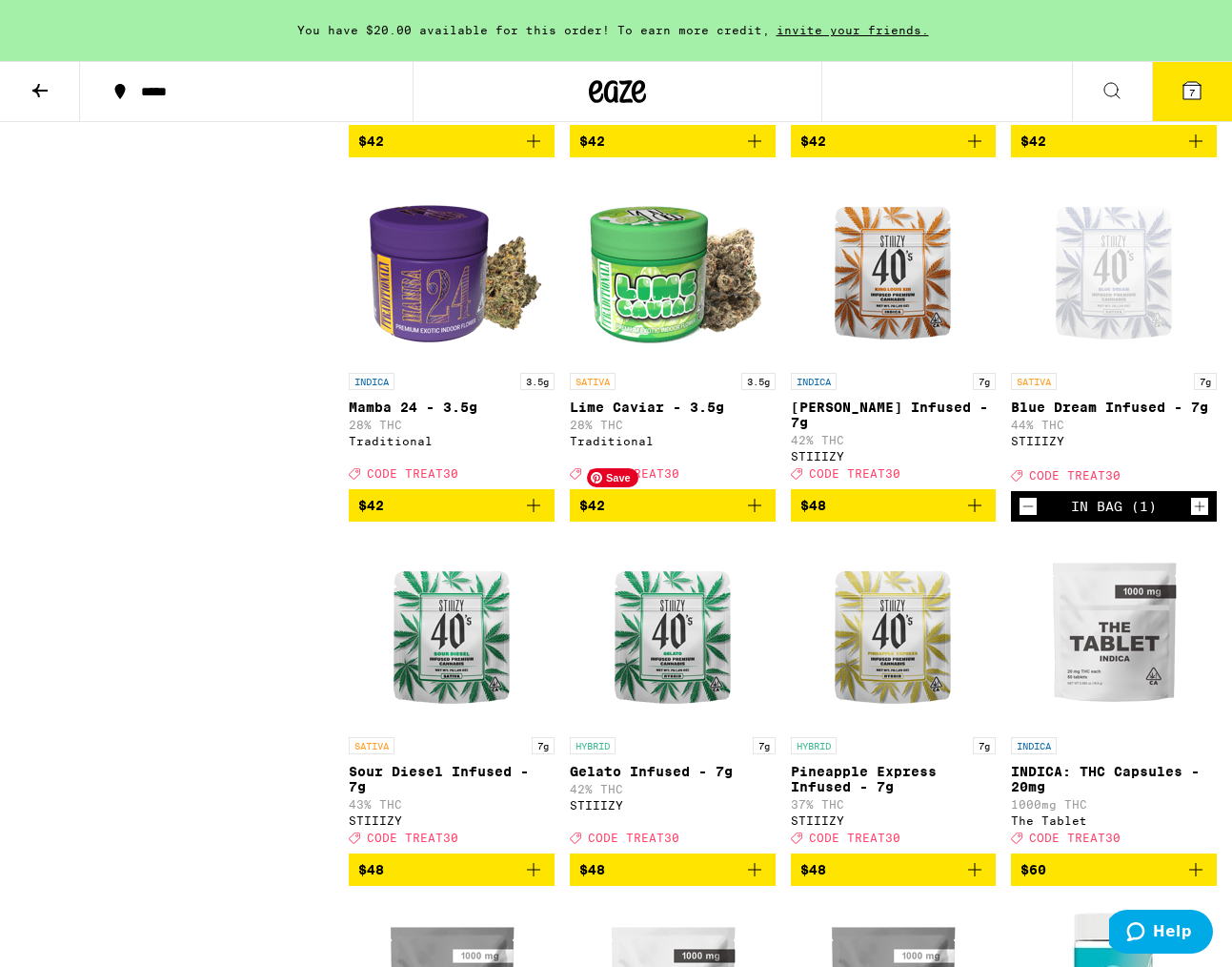
click at [665, 363] on img "Open page for Lime Caviar - 3.5g from Traditional" at bounding box center [672, 267] width 190 height 190
click at [754, 512] on icon "Add to bag" at bounding box center [755, 504] width 13 height 13
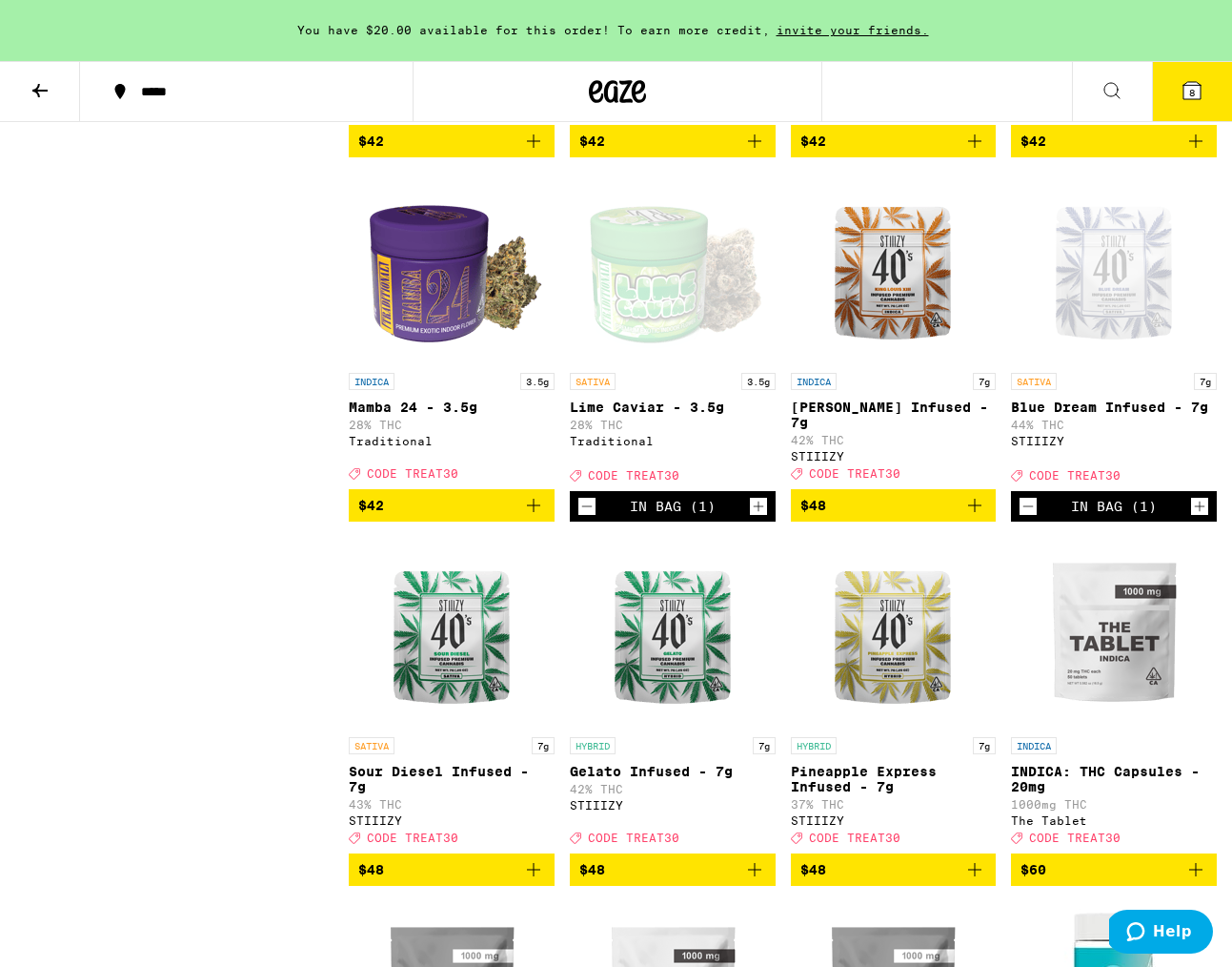
click at [1195, 92] on icon at bounding box center [1192, 90] width 17 height 17
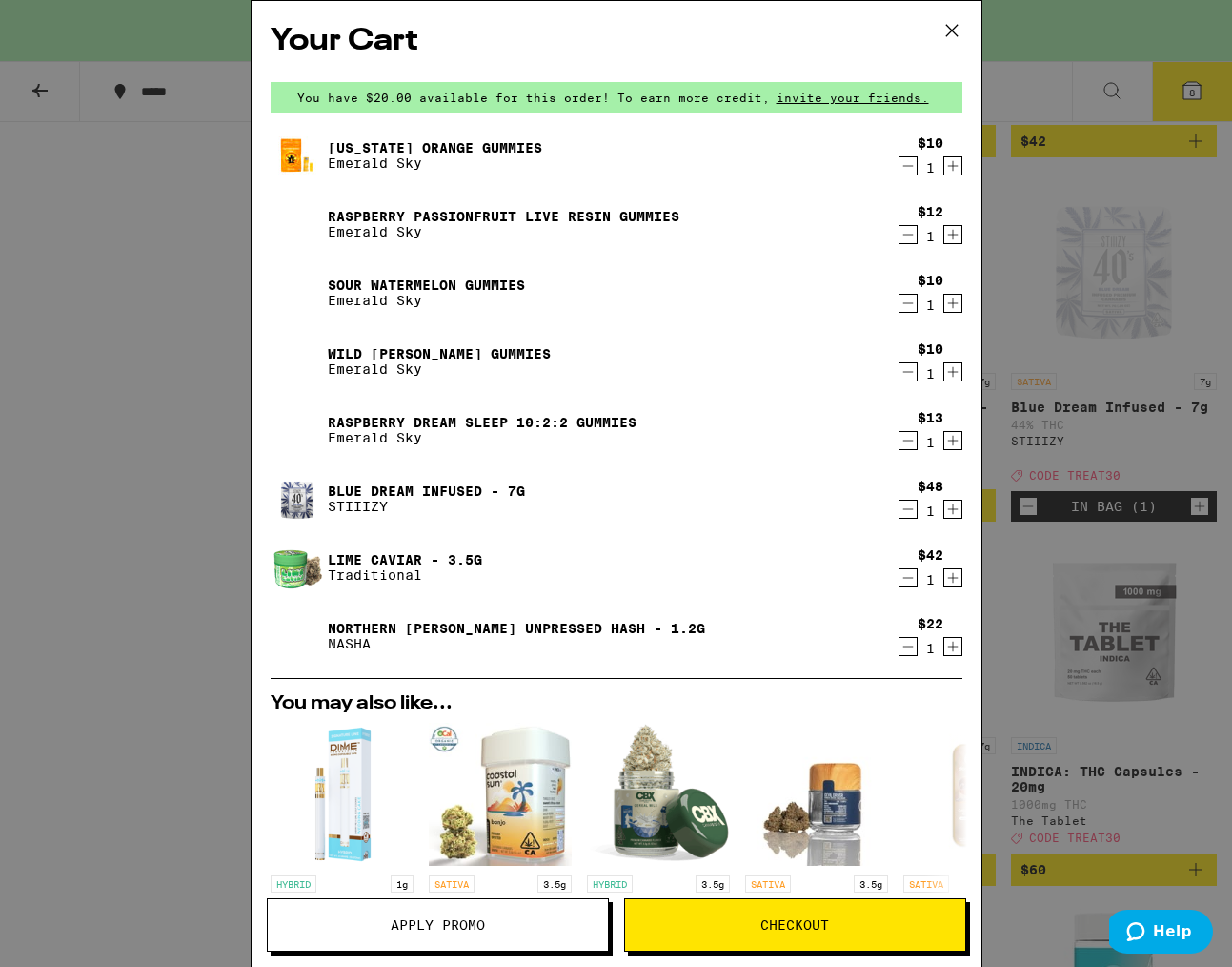
click at [948, 29] on icon at bounding box center [952, 30] width 29 height 29
